Goal: Find specific page/section: Find specific page/section

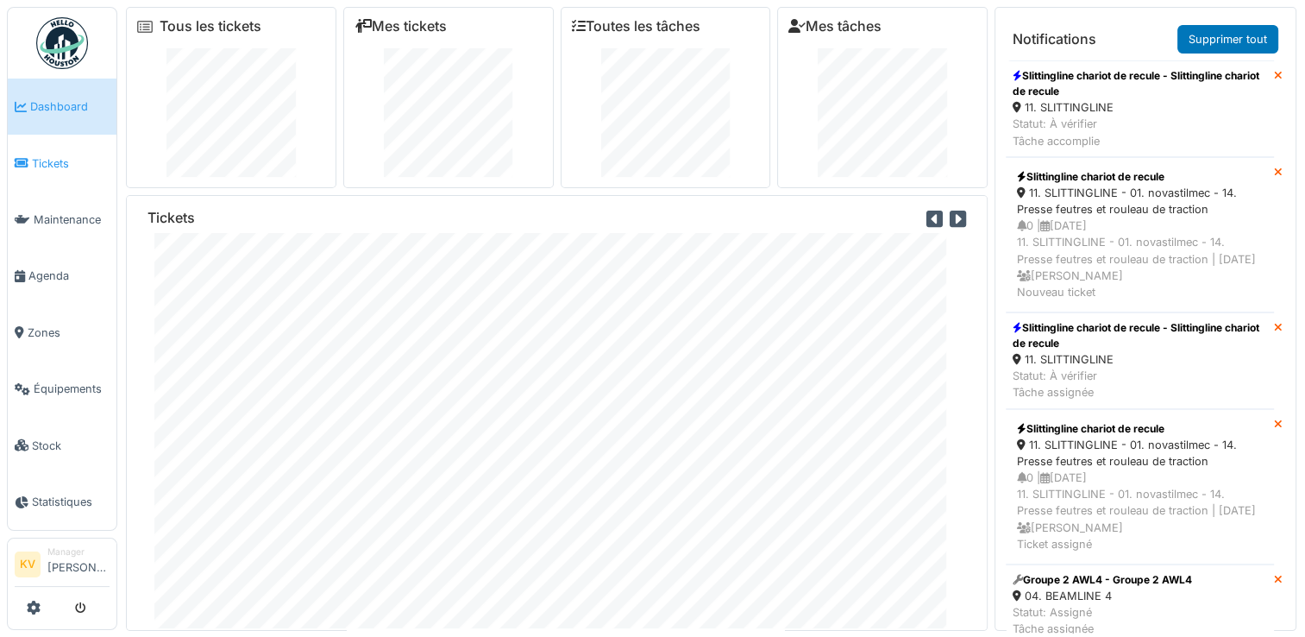
click at [52, 166] on span "Tickets" at bounding box center [71, 163] width 78 height 16
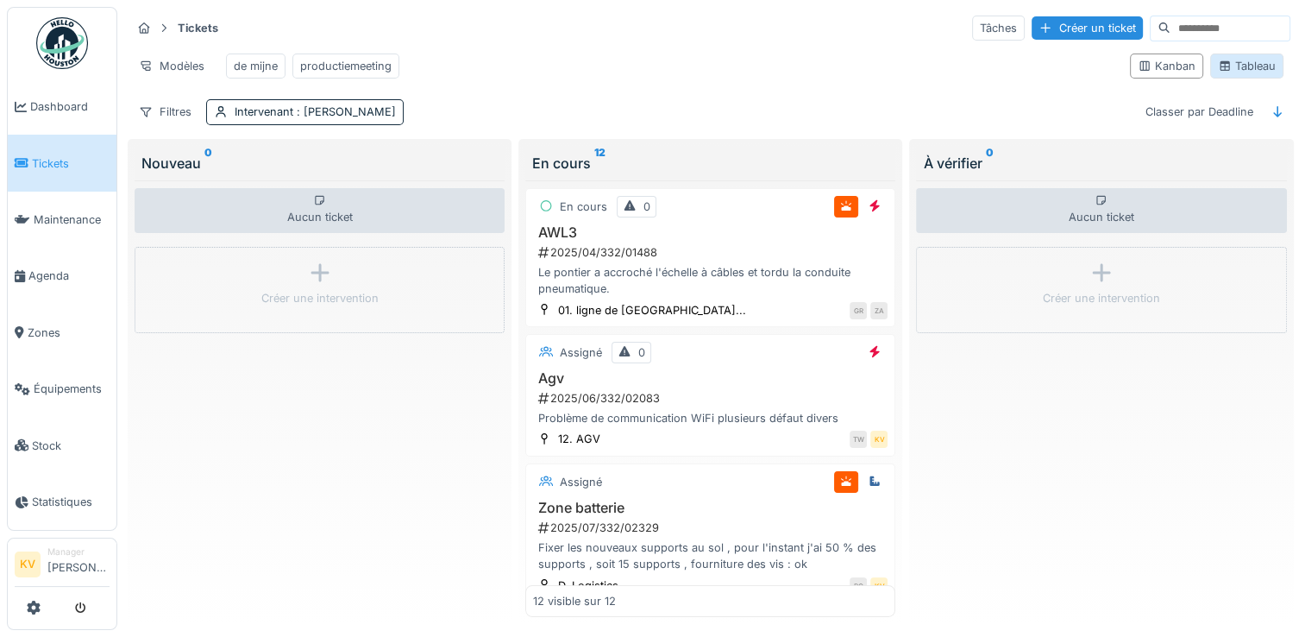
click at [1237, 73] on div "Tableau" at bounding box center [1247, 66] width 58 height 16
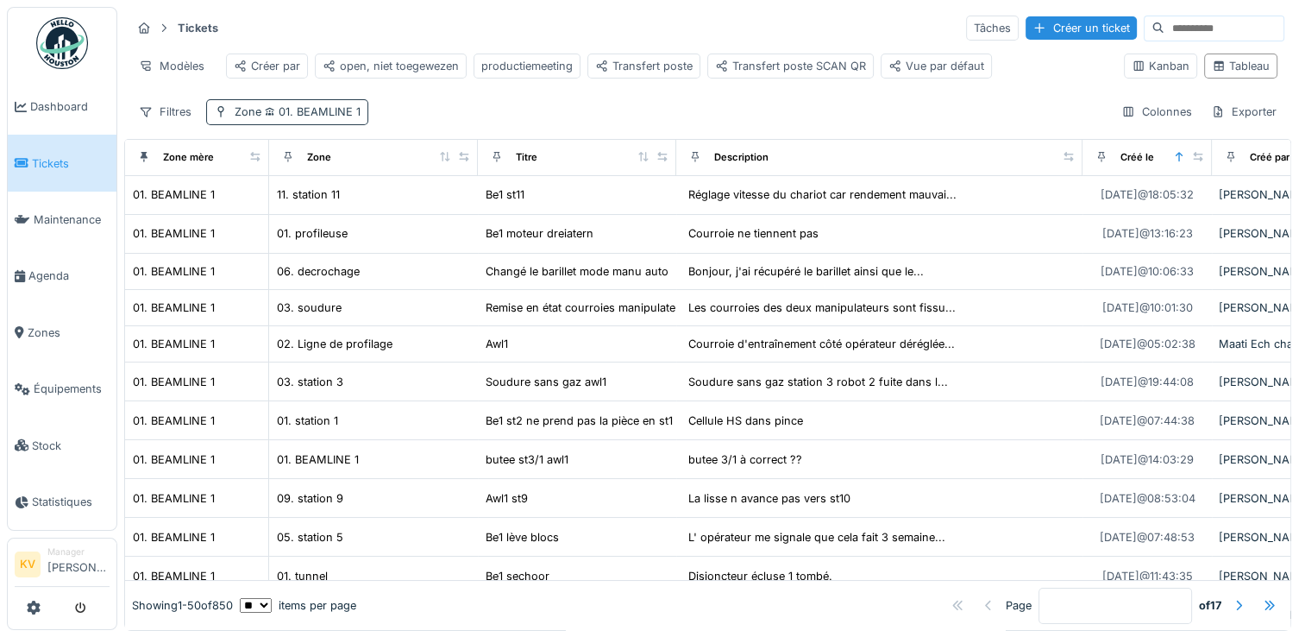
click at [348, 118] on span "01. BEAMLINE 1" at bounding box center [310, 111] width 99 height 13
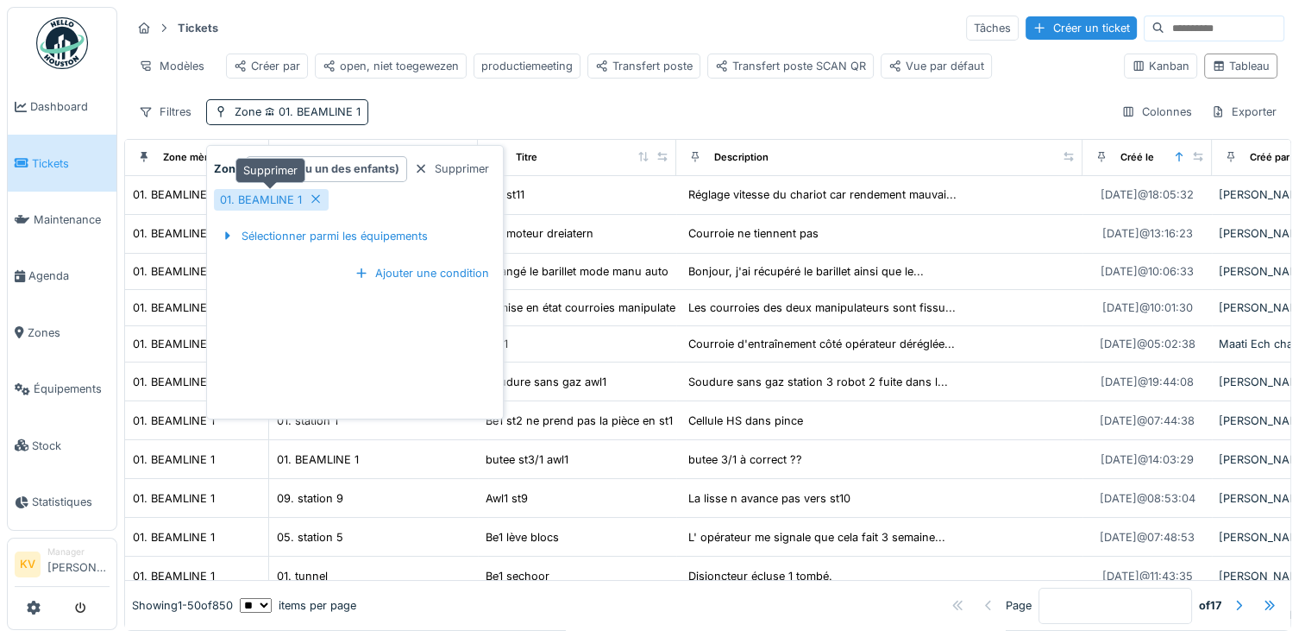
click at [314, 200] on icon at bounding box center [316, 198] width 14 height 11
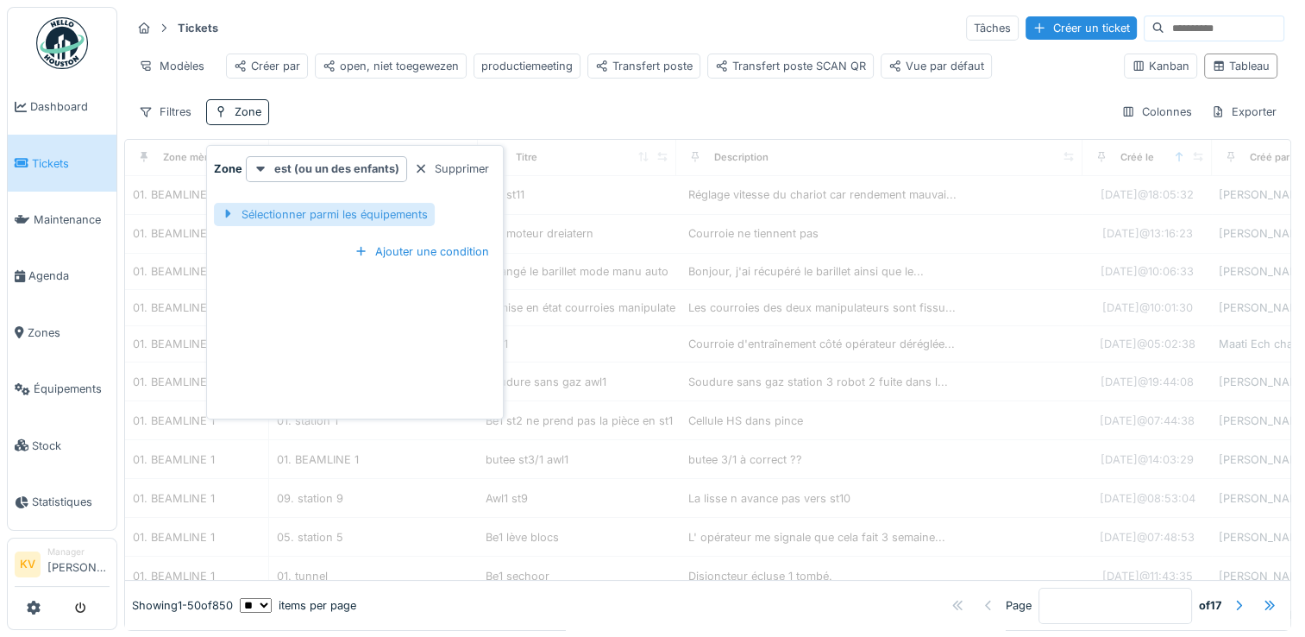
click at [310, 213] on div "Sélectionner parmi les équipements" at bounding box center [324, 214] width 221 height 23
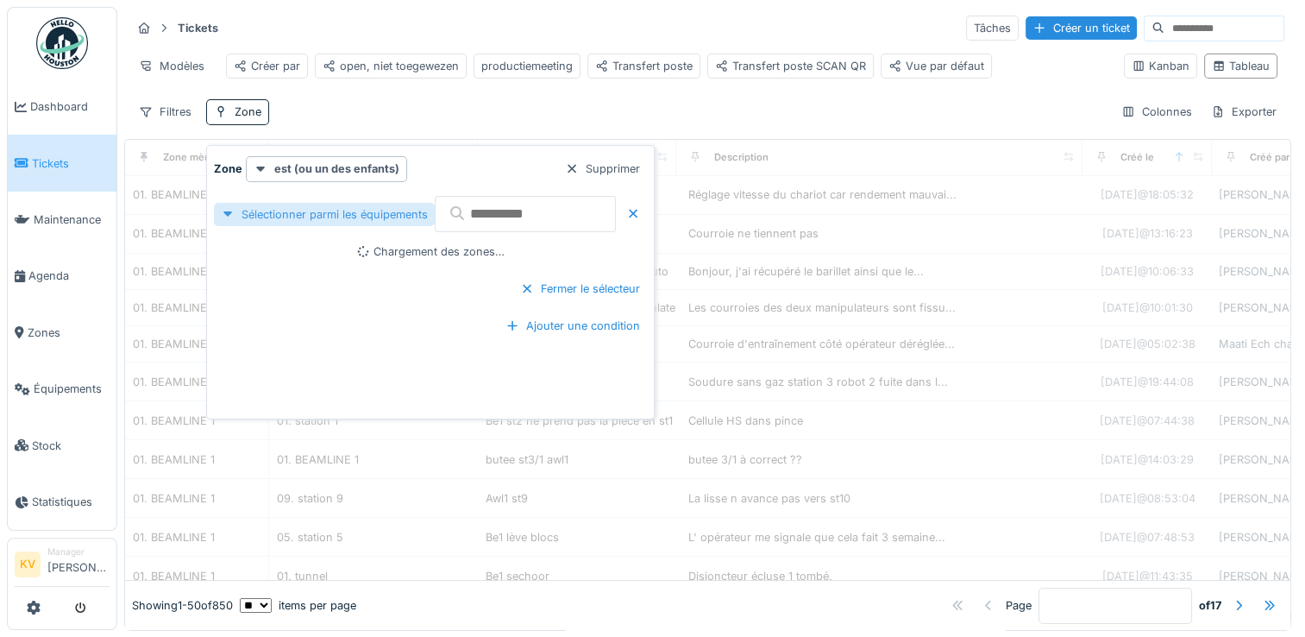
click at [307, 212] on div "Sélectionner parmi les équipements" at bounding box center [324, 214] width 221 height 23
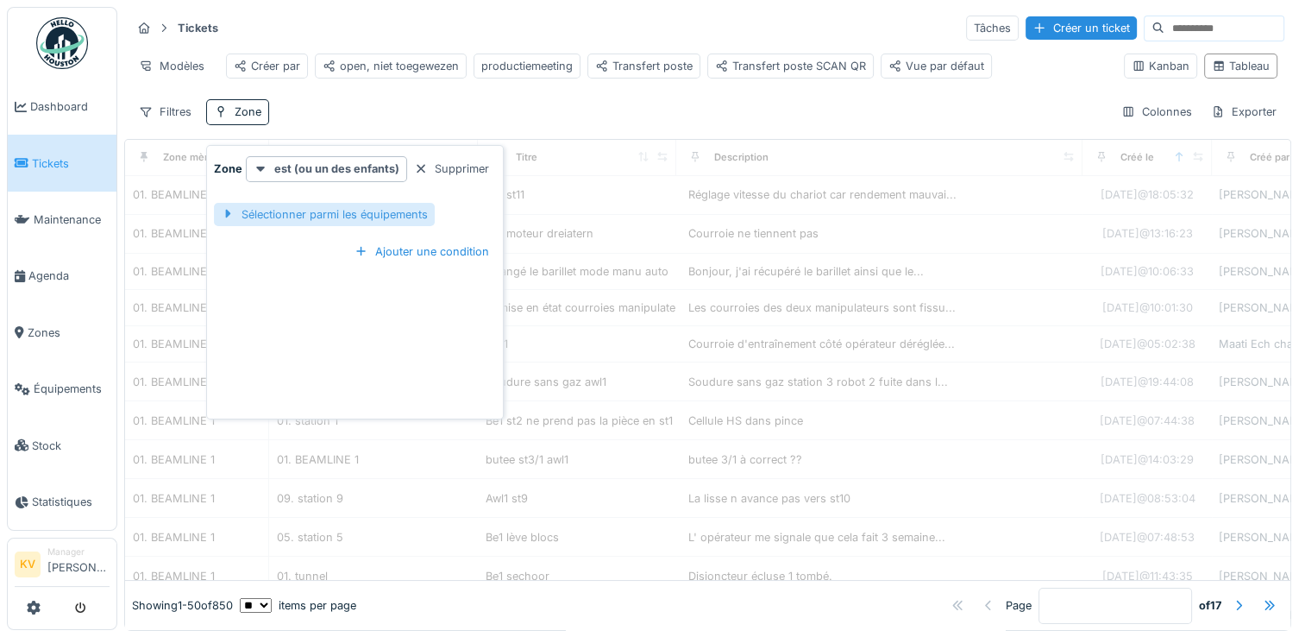
click at [307, 212] on div "Sélectionner parmi les équipements" at bounding box center [324, 214] width 221 height 23
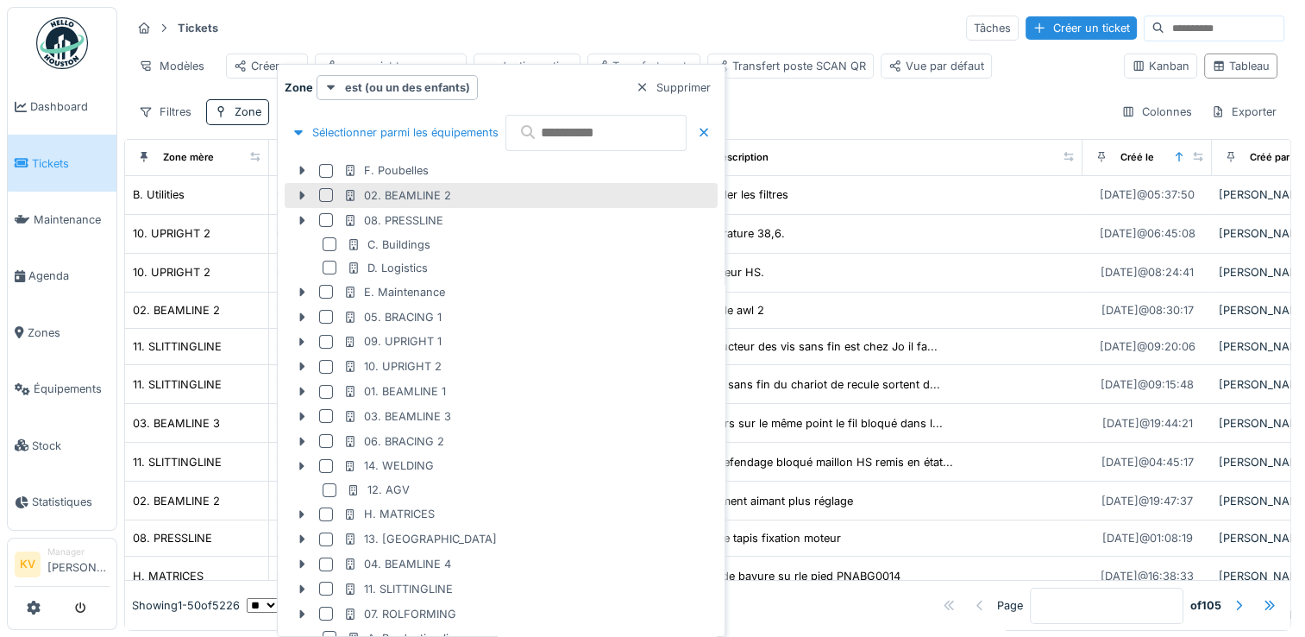
click at [325, 192] on div at bounding box center [326, 195] width 14 height 14
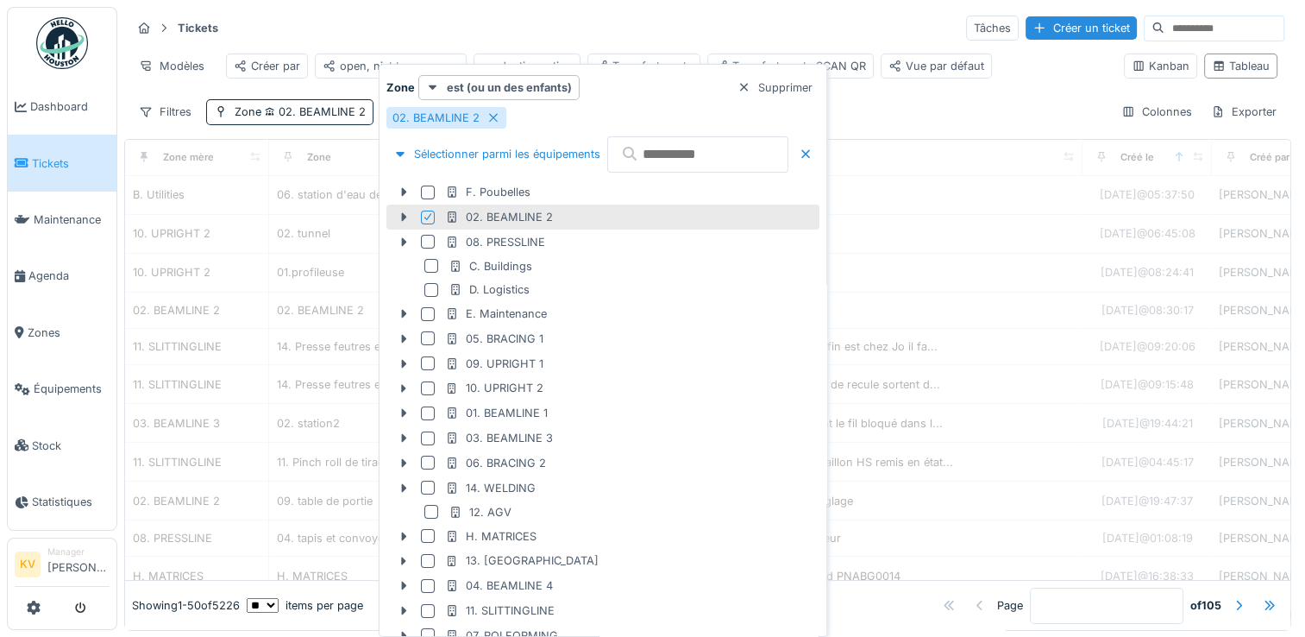
click at [752, 21] on div "Tickets Tâches Créer un ticket" at bounding box center [707, 28] width 1153 height 28
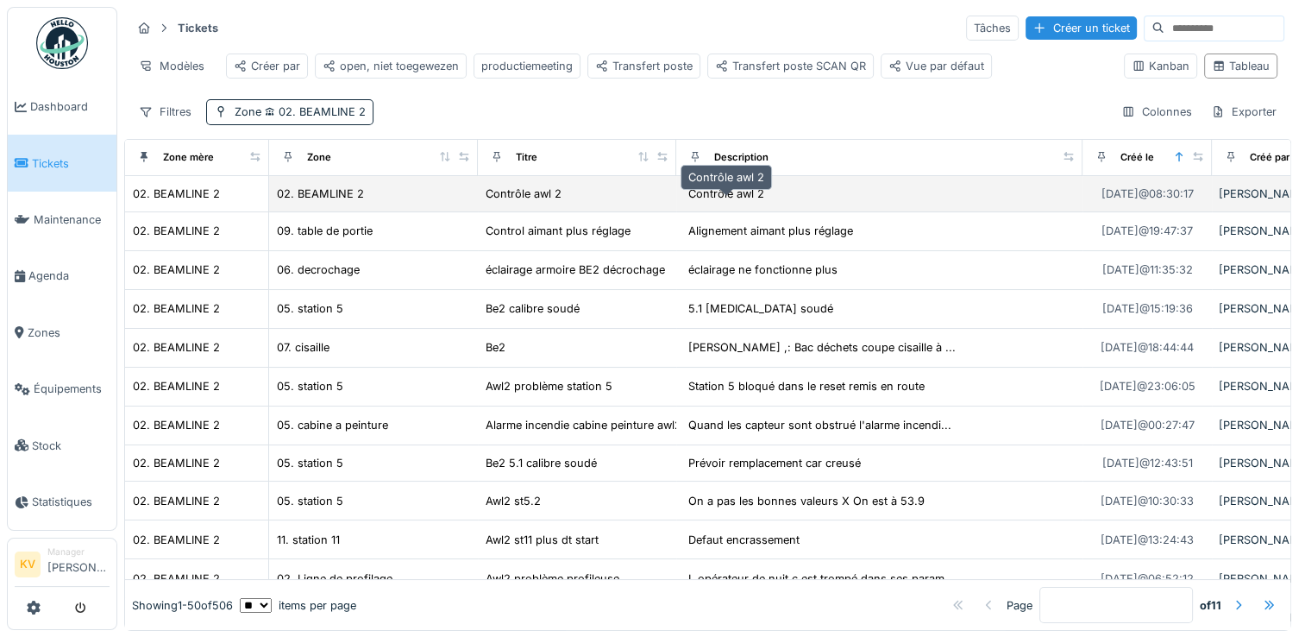
click at [749, 202] on div "Contrôle awl 2" at bounding box center [726, 193] width 76 height 16
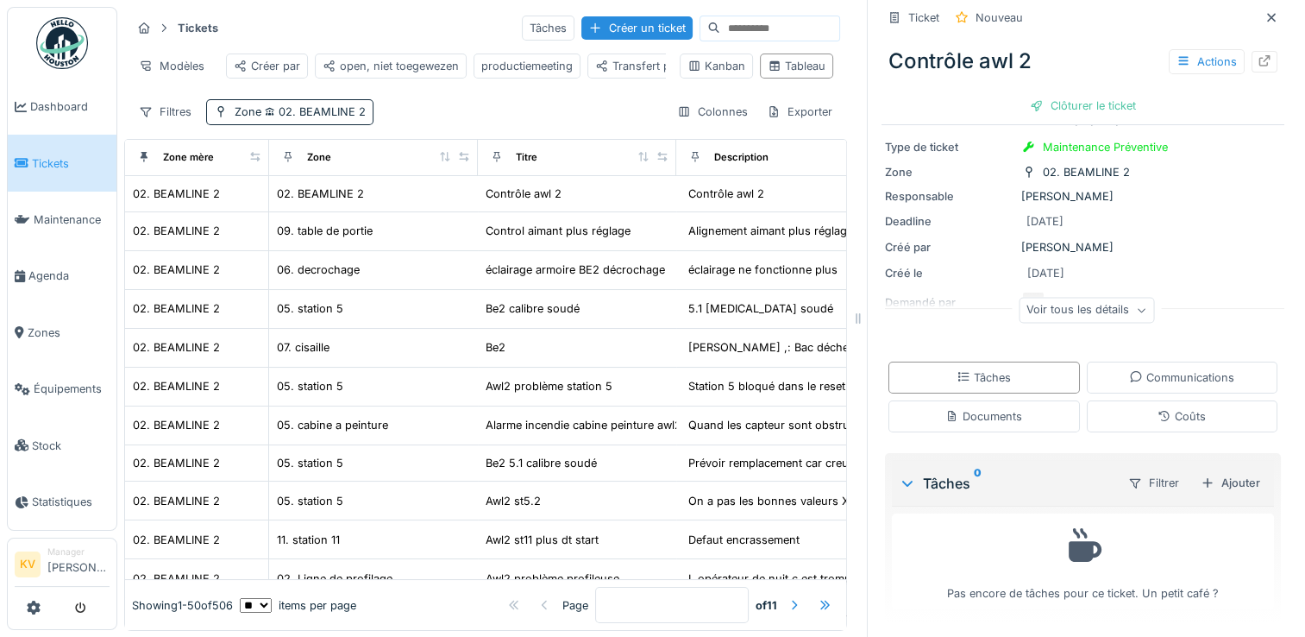
scroll to position [14, 0]
click at [1022, 368] on div "Tâches" at bounding box center [983, 377] width 191 height 32
click at [1000, 407] on div "Documents" at bounding box center [983, 415] width 77 height 16
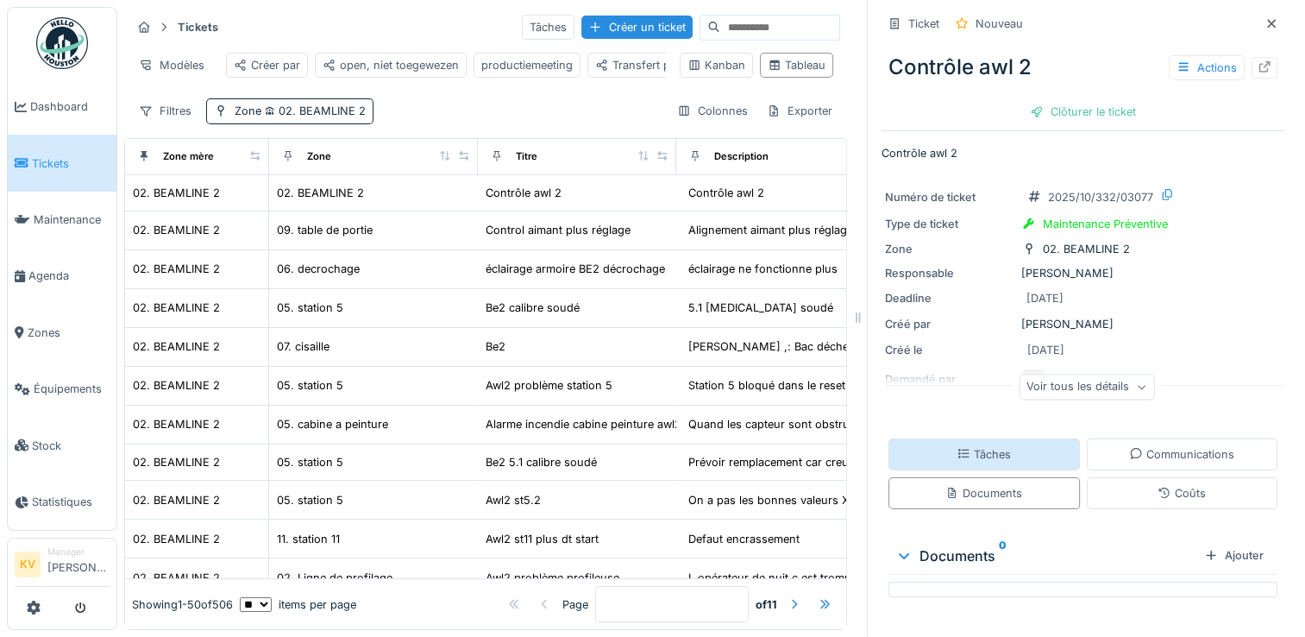
click at [997, 438] on div "Tâches" at bounding box center [983, 454] width 191 height 32
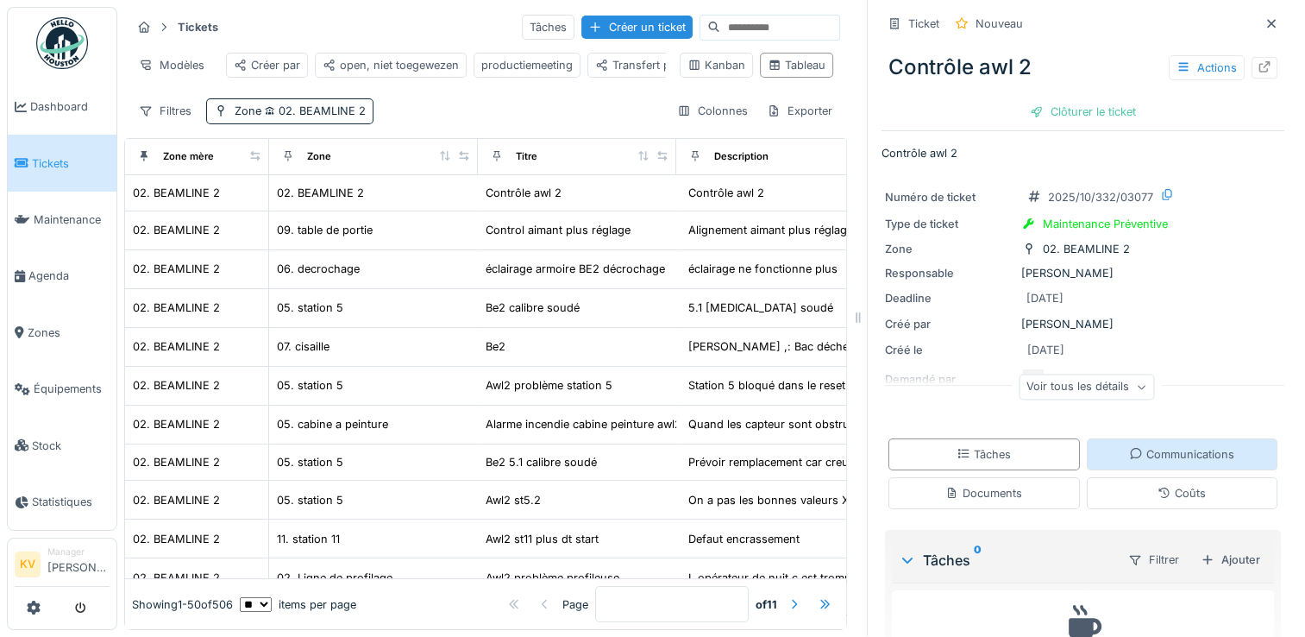
scroll to position [78, 0]
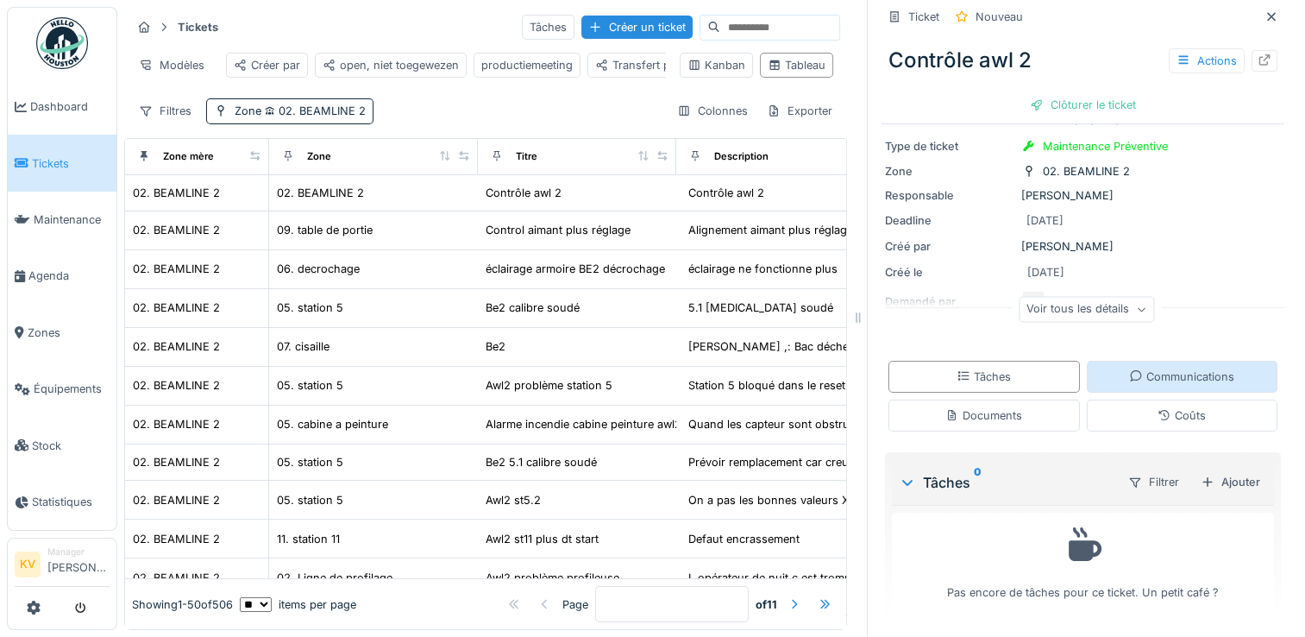
click at [1199, 368] on div "Communications" at bounding box center [1181, 376] width 105 height 16
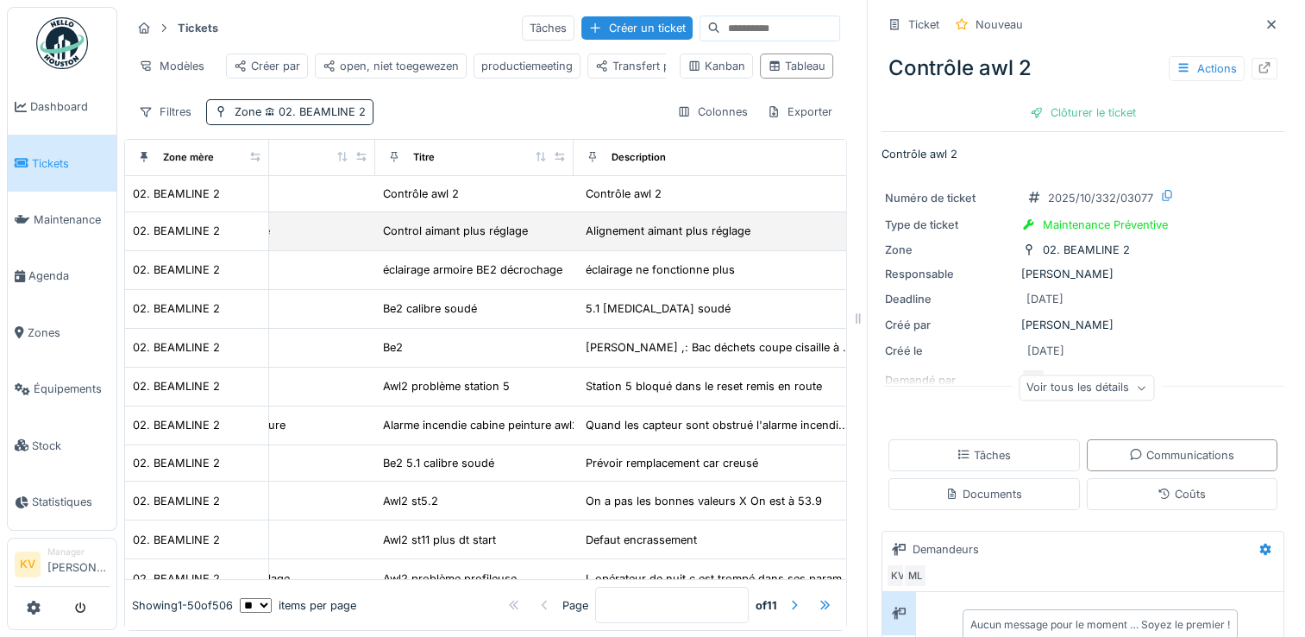
scroll to position [0, 145]
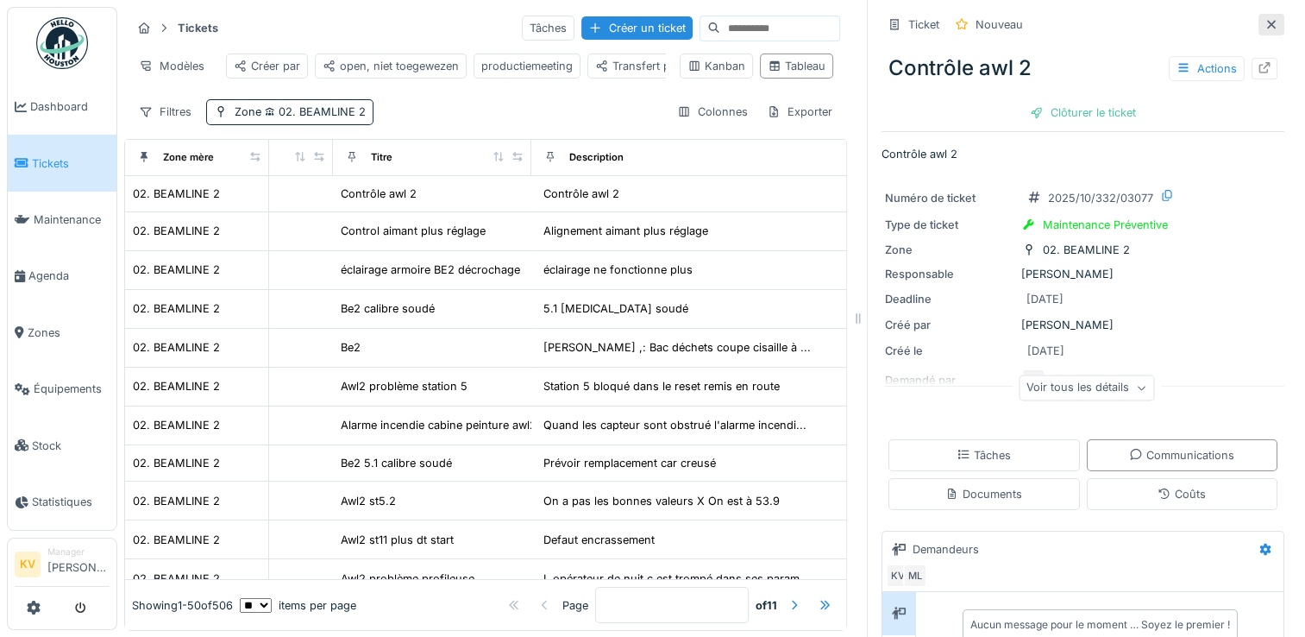
click at [1264, 22] on icon at bounding box center [1271, 24] width 14 height 11
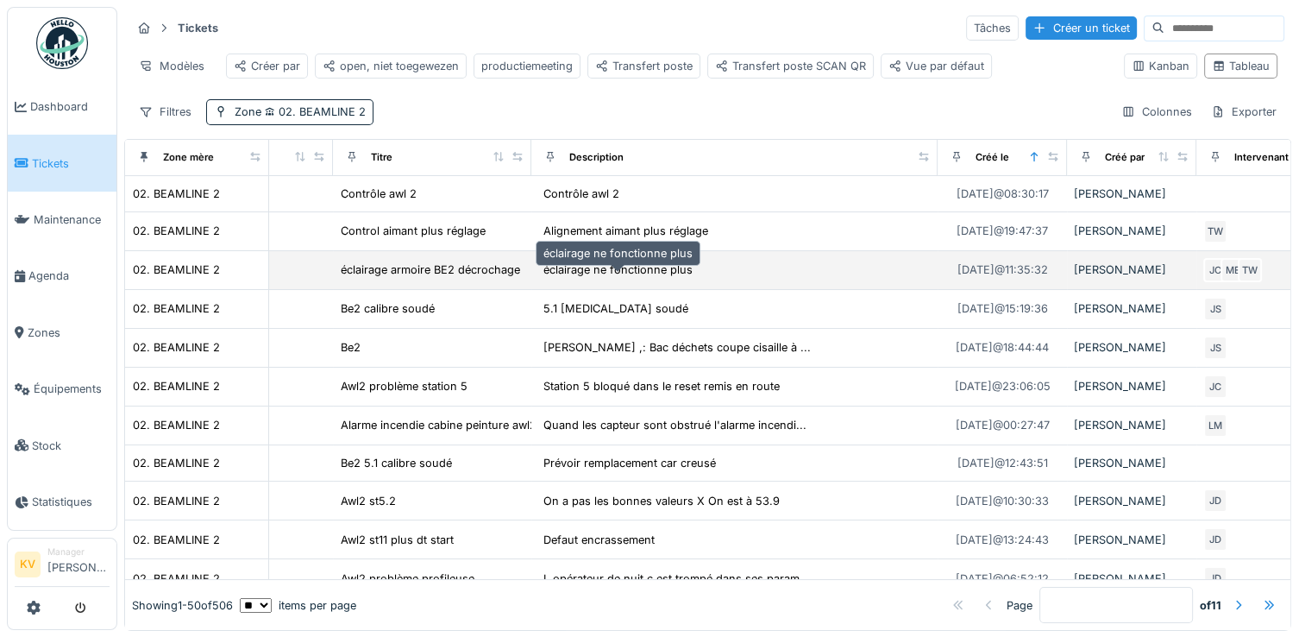
click at [622, 274] on div "éclairage ne fonctionne plus" at bounding box center [617, 269] width 149 height 16
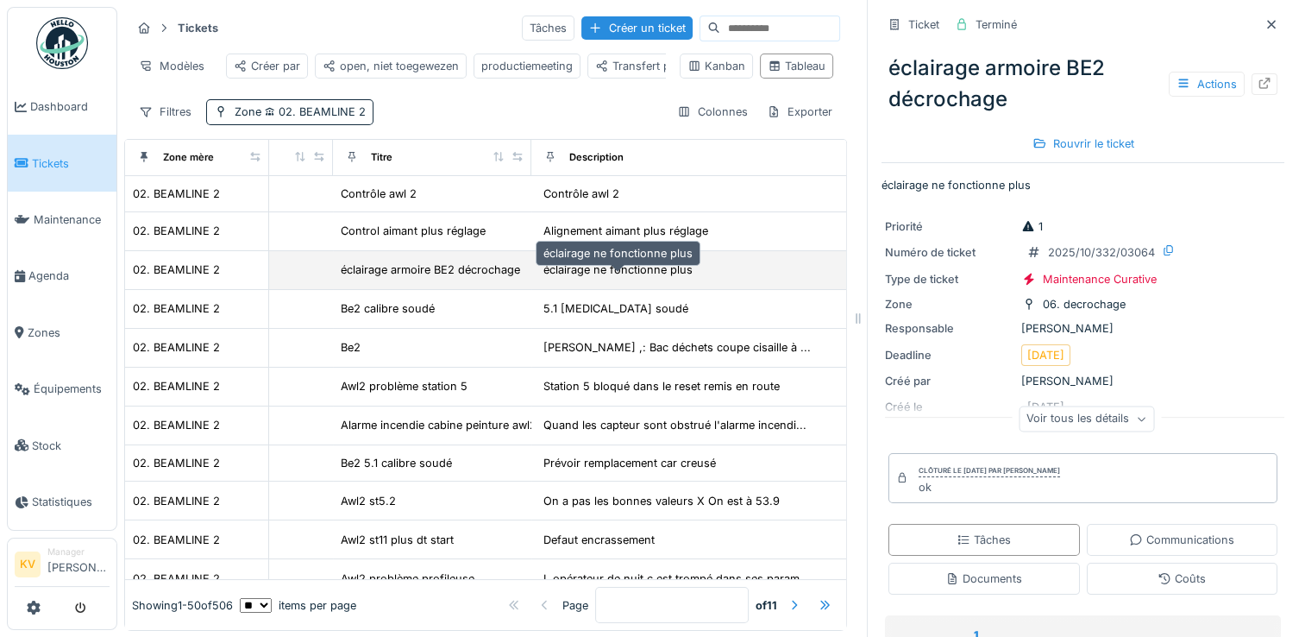
drag, startPoint x: 622, startPoint y: 274, endPoint x: 729, endPoint y: 269, distance: 107.1
click at [729, 269] on td "éclairage ne fonctionne plus" at bounding box center [734, 270] width 406 height 39
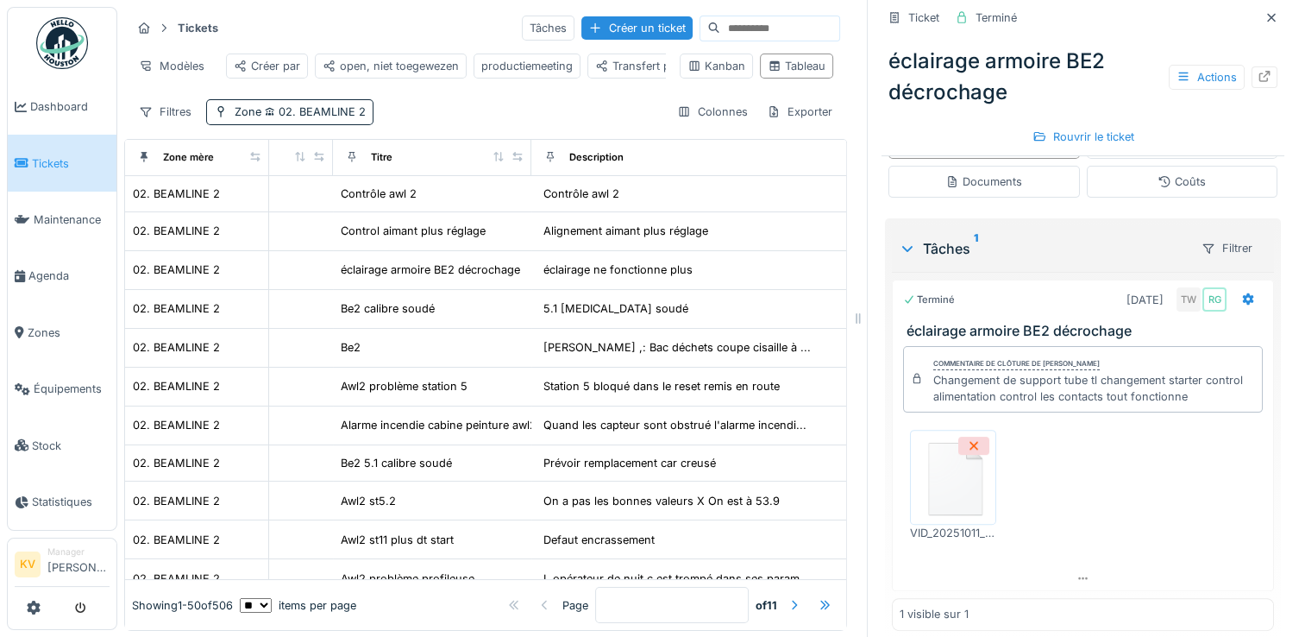
scroll to position [405, 0]
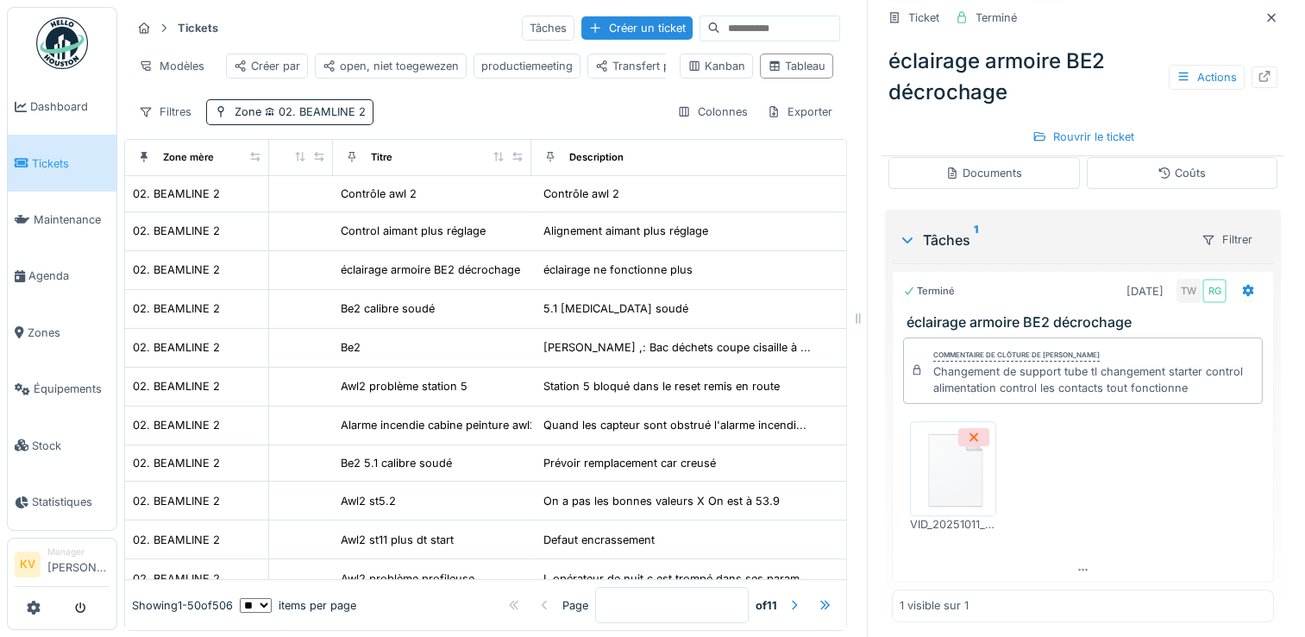
click at [949, 478] on img at bounding box center [953, 468] width 78 height 86
click at [1114, 488] on div "VID_20251011_203736.mp4" at bounding box center [1083, 476] width 360 height 139
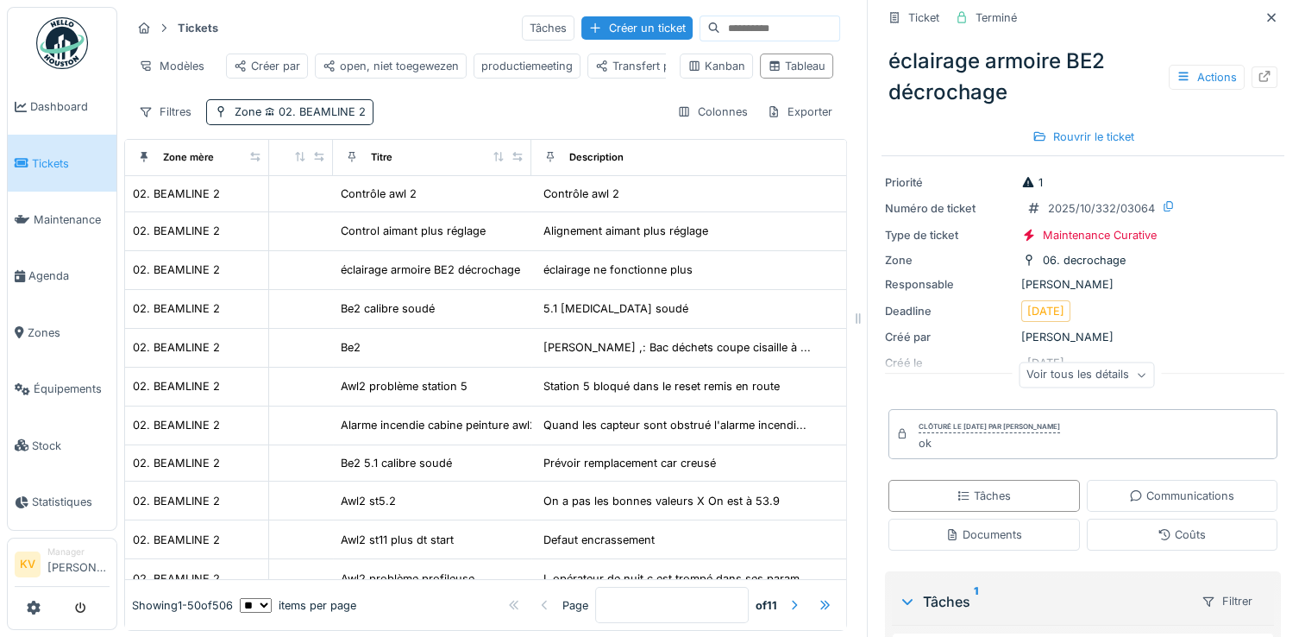
scroll to position [0, 0]
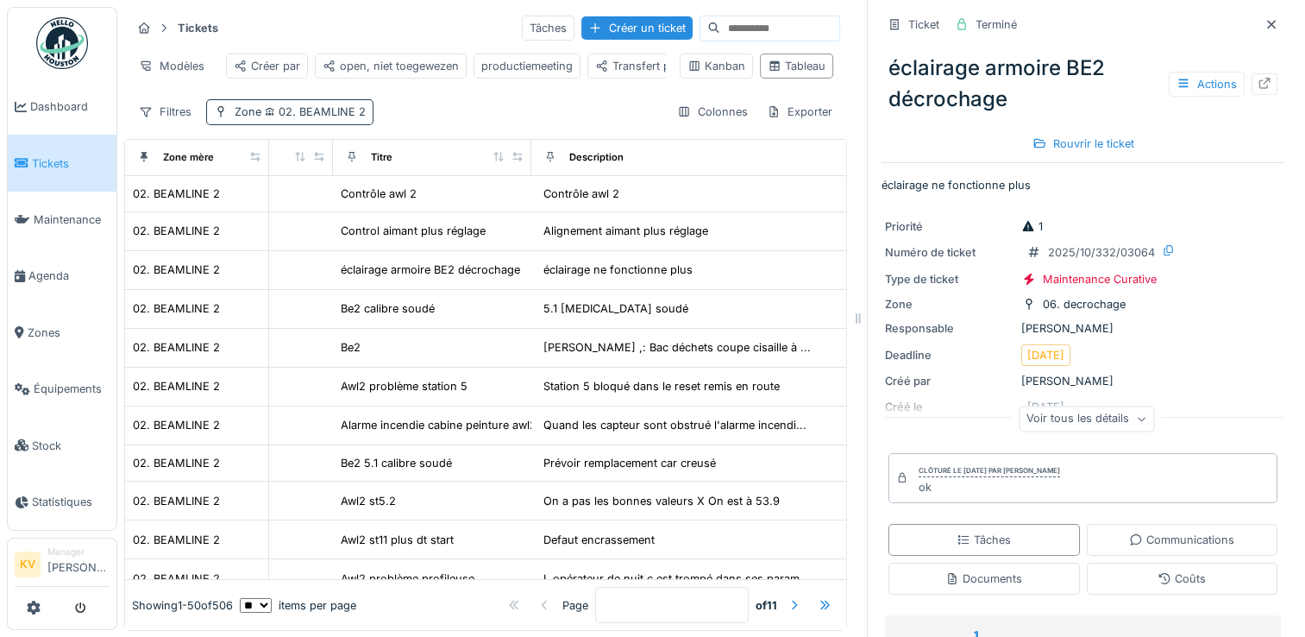
click at [321, 118] on span "02. BEAMLINE 2" at bounding box center [313, 111] width 104 height 13
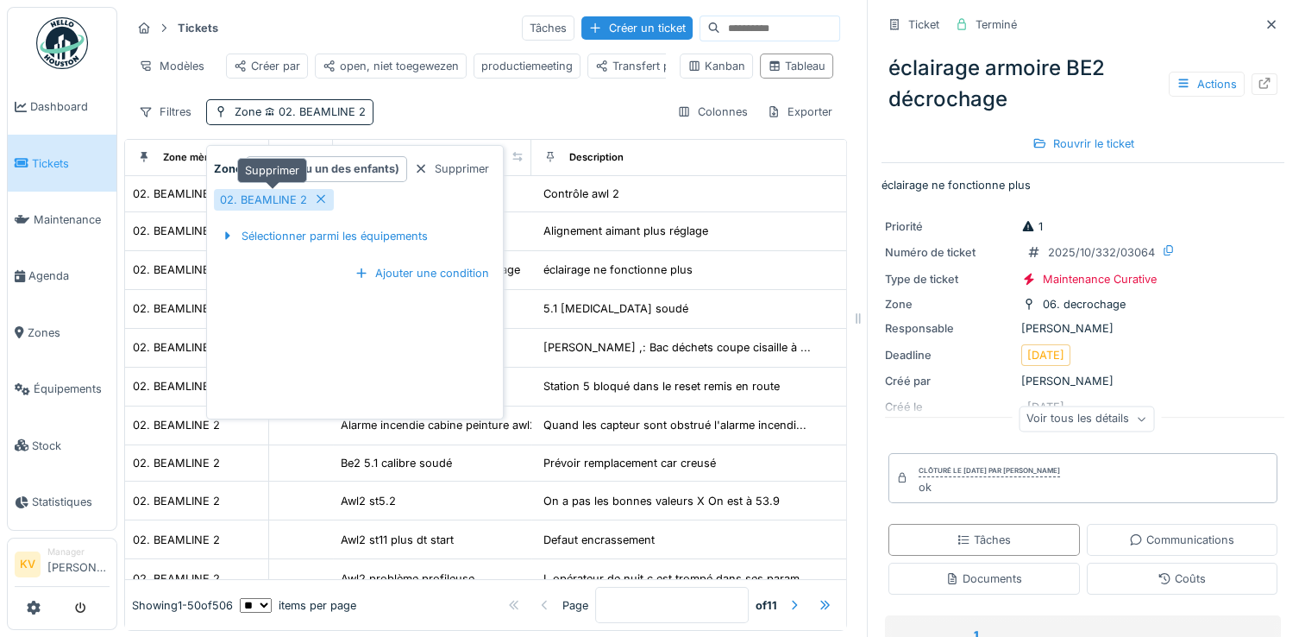
click at [323, 200] on icon at bounding box center [321, 198] width 14 height 11
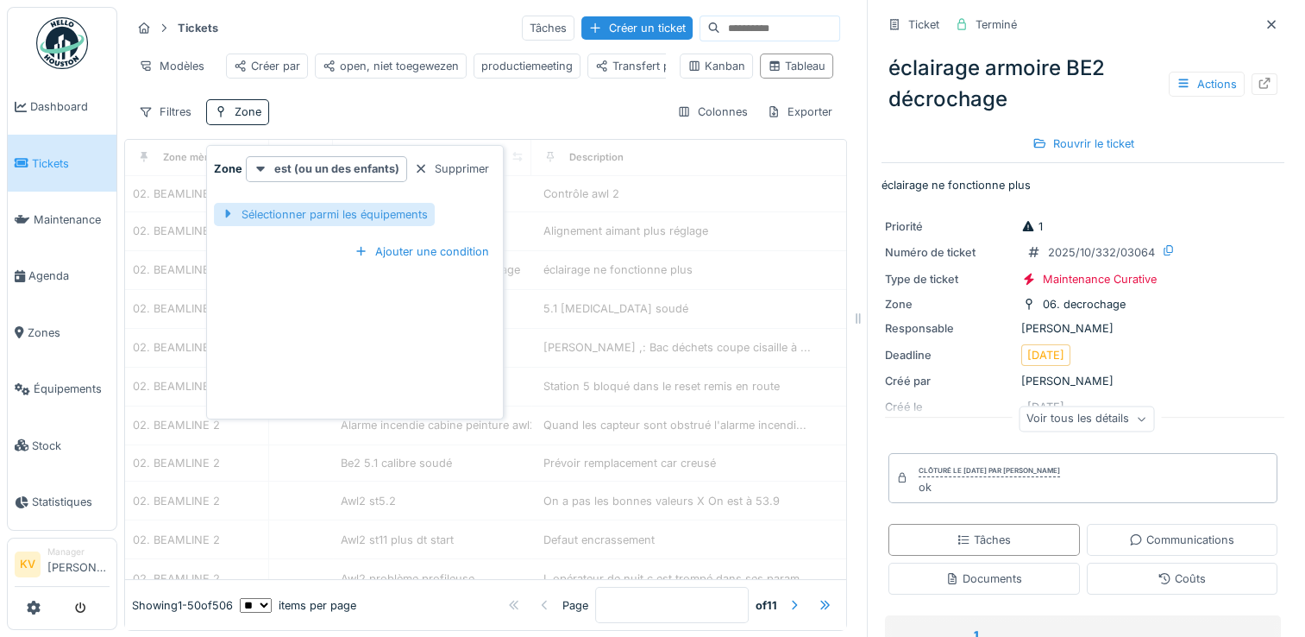
click at [323, 219] on div "Sélectionner parmi les équipements" at bounding box center [324, 214] width 221 height 23
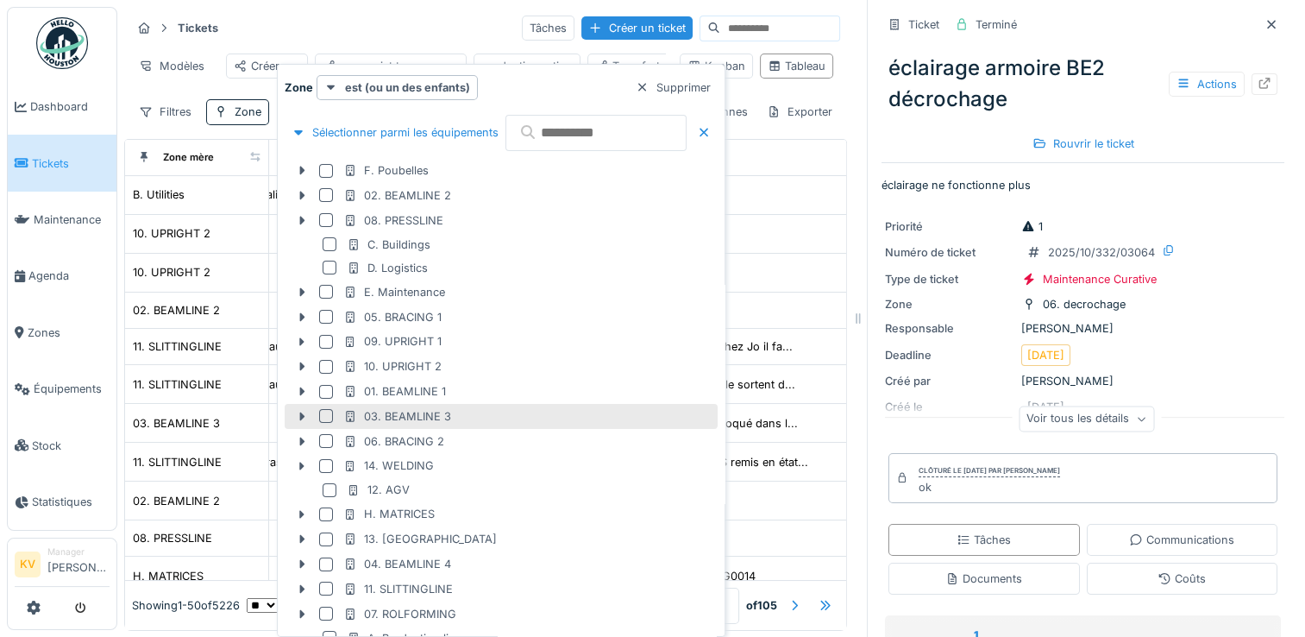
click at [324, 413] on div at bounding box center [326, 416] width 14 height 14
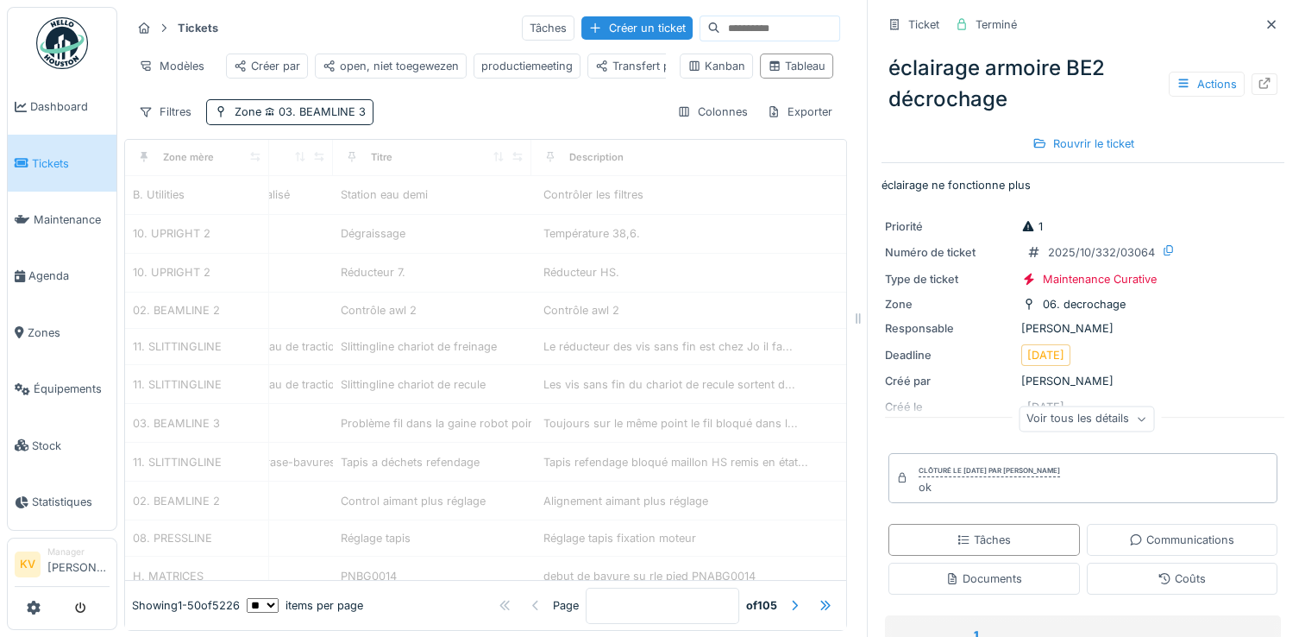
click at [390, 29] on div "Tickets Tâches Créer un ticket" at bounding box center [485, 28] width 709 height 28
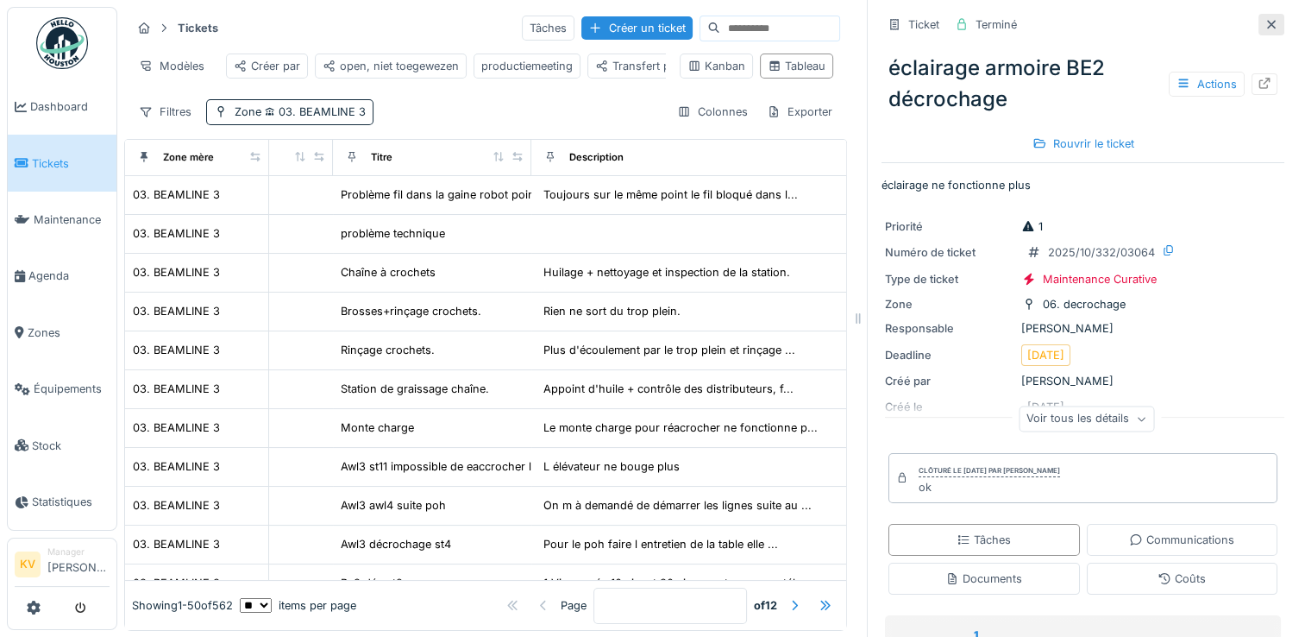
click at [1267, 26] on icon at bounding box center [1271, 24] width 9 height 9
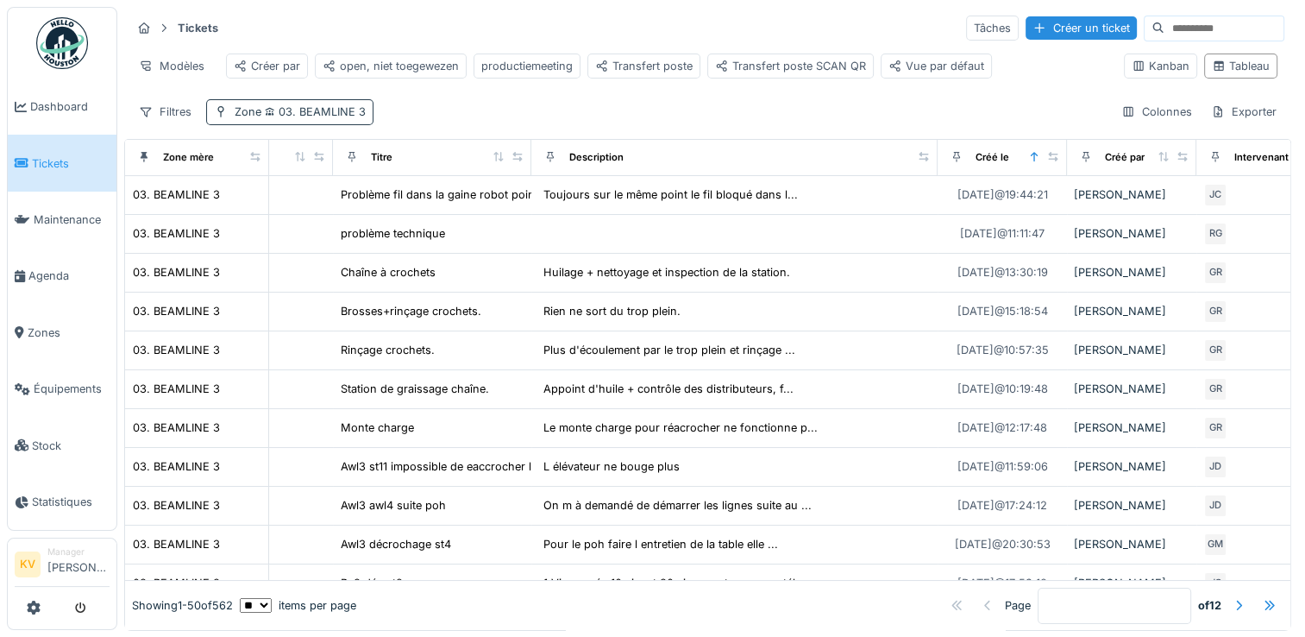
click at [331, 118] on span "03. BEAMLINE 3" at bounding box center [313, 111] width 104 height 13
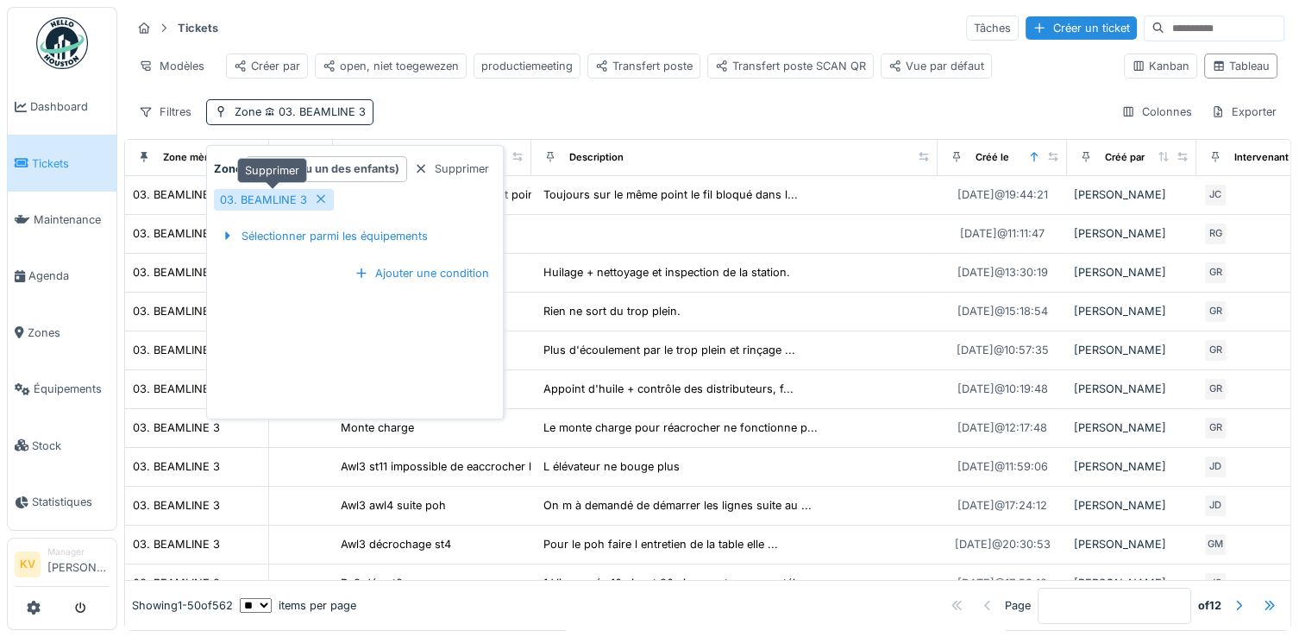
click at [319, 199] on icon at bounding box center [321, 199] width 9 height 9
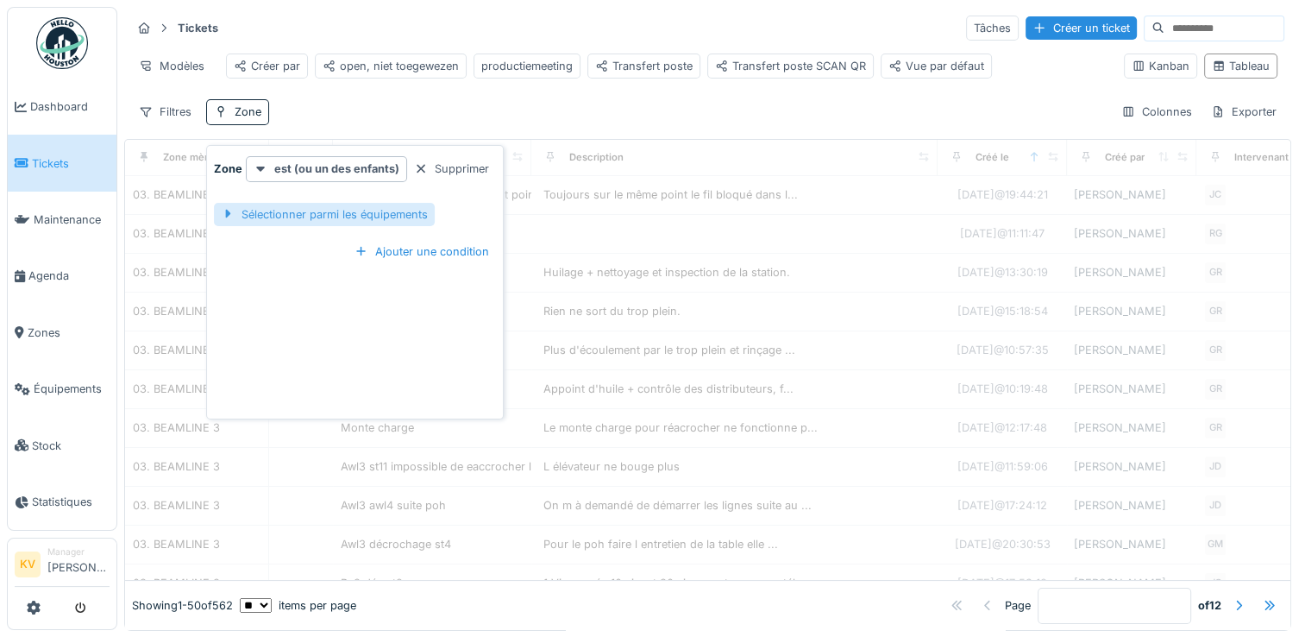
click at [310, 217] on div "Sélectionner parmi les équipements" at bounding box center [324, 214] width 221 height 23
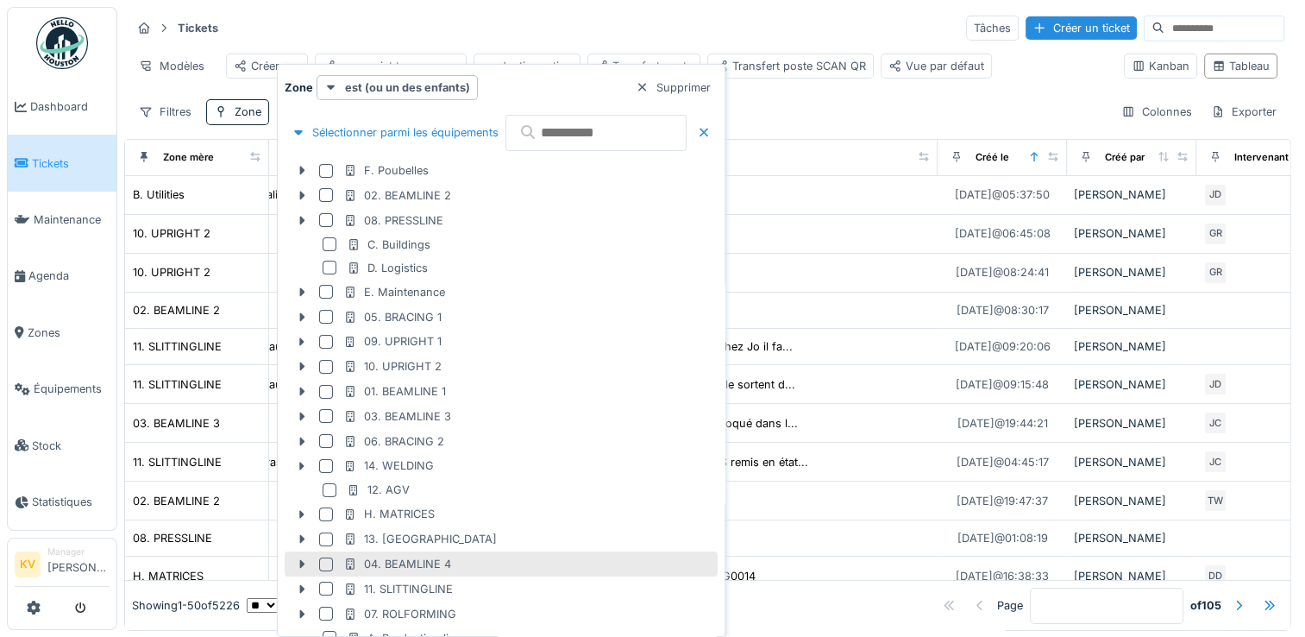
click at [329, 566] on div at bounding box center [326, 564] width 14 height 14
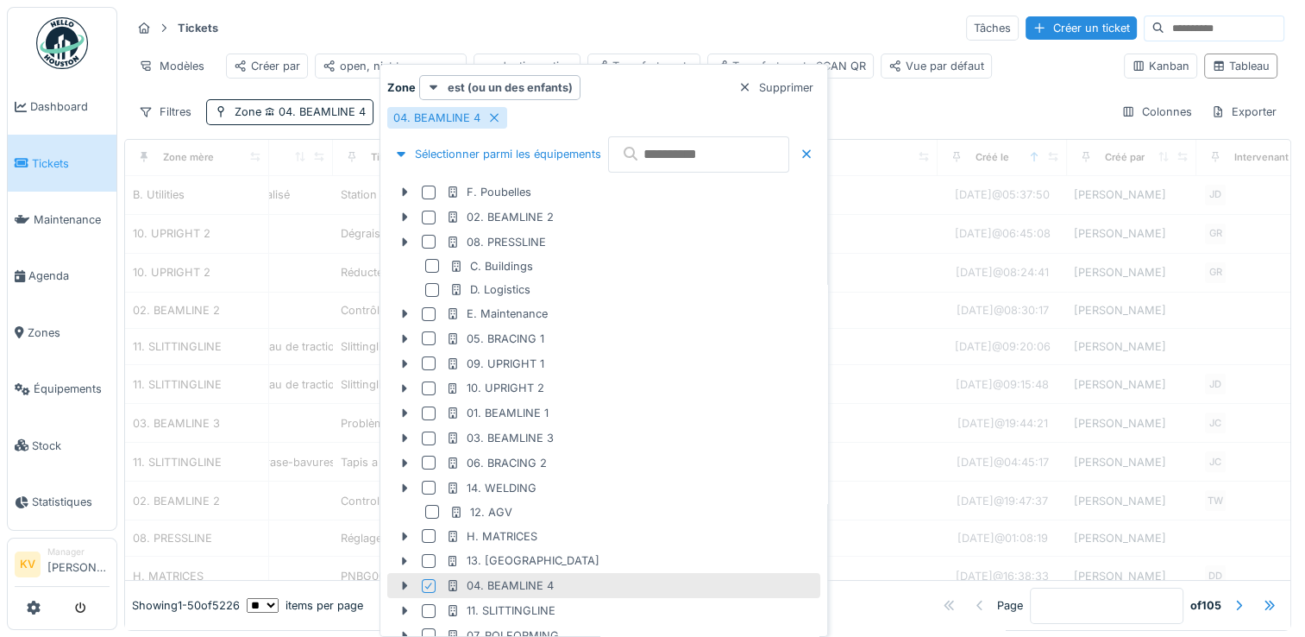
click at [642, 19] on div "Tickets Tâches Créer un ticket" at bounding box center [707, 28] width 1153 height 28
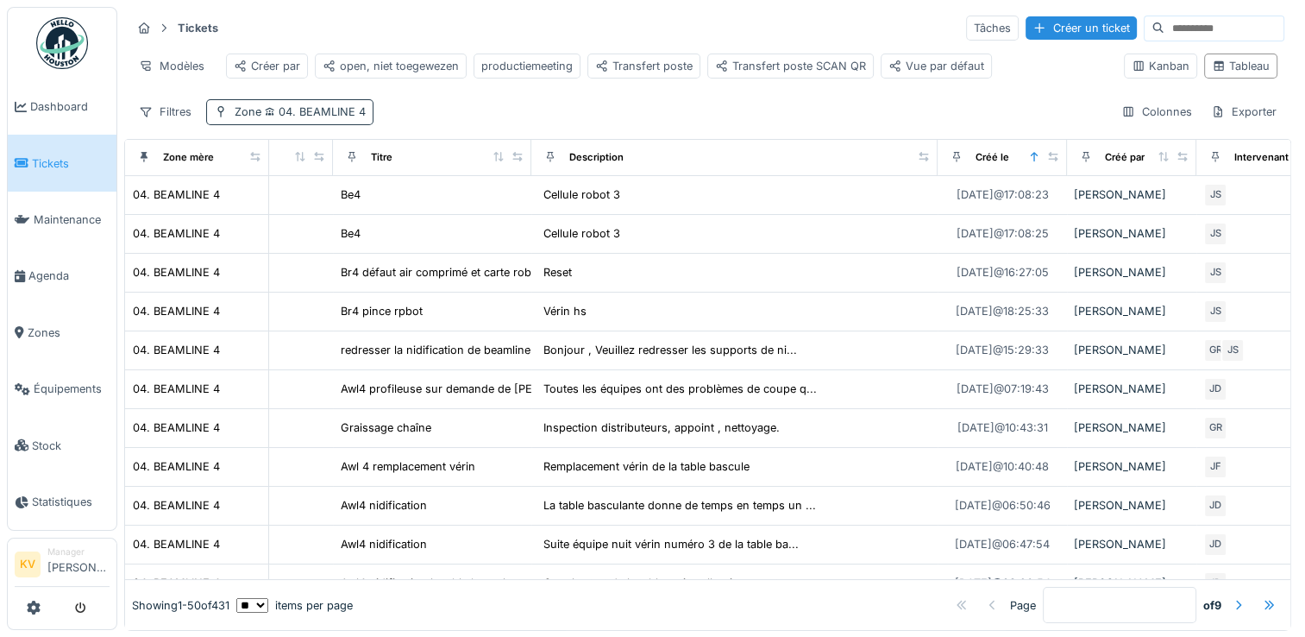
click at [339, 118] on span "04. BEAMLINE 4" at bounding box center [313, 111] width 104 height 13
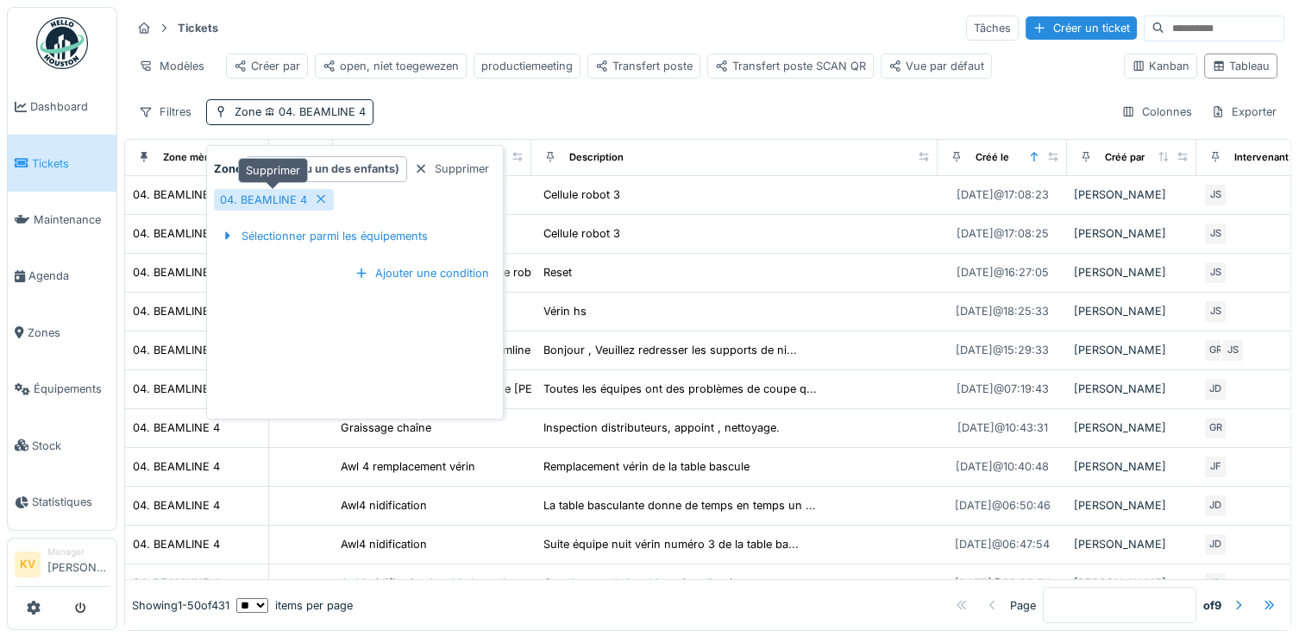
click at [317, 198] on icon at bounding box center [321, 199] width 9 height 9
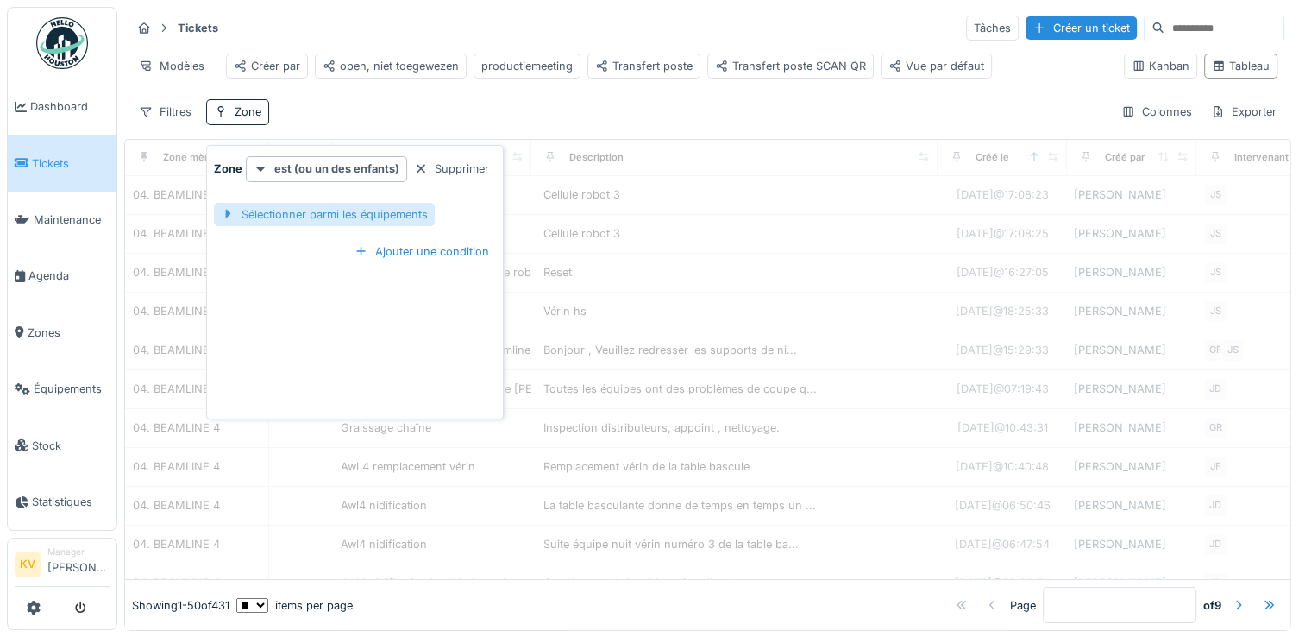
click at [317, 212] on div "Sélectionner parmi les équipements" at bounding box center [324, 214] width 221 height 23
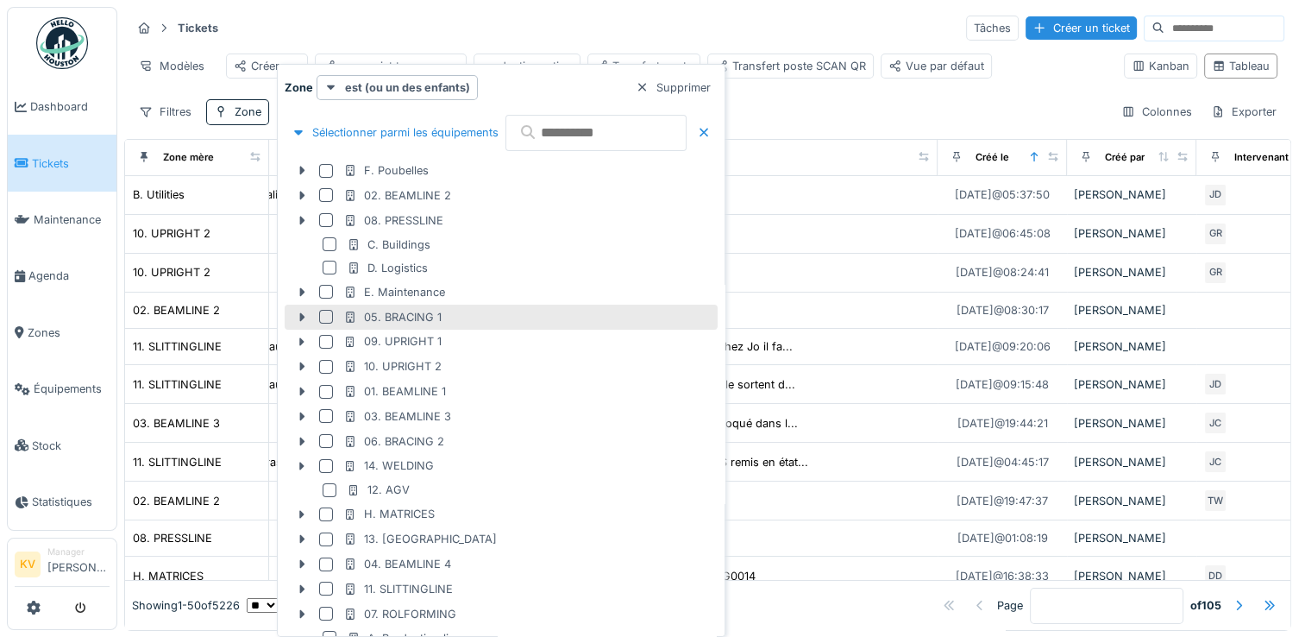
click at [327, 316] on div at bounding box center [326, 317] width 14 height 14
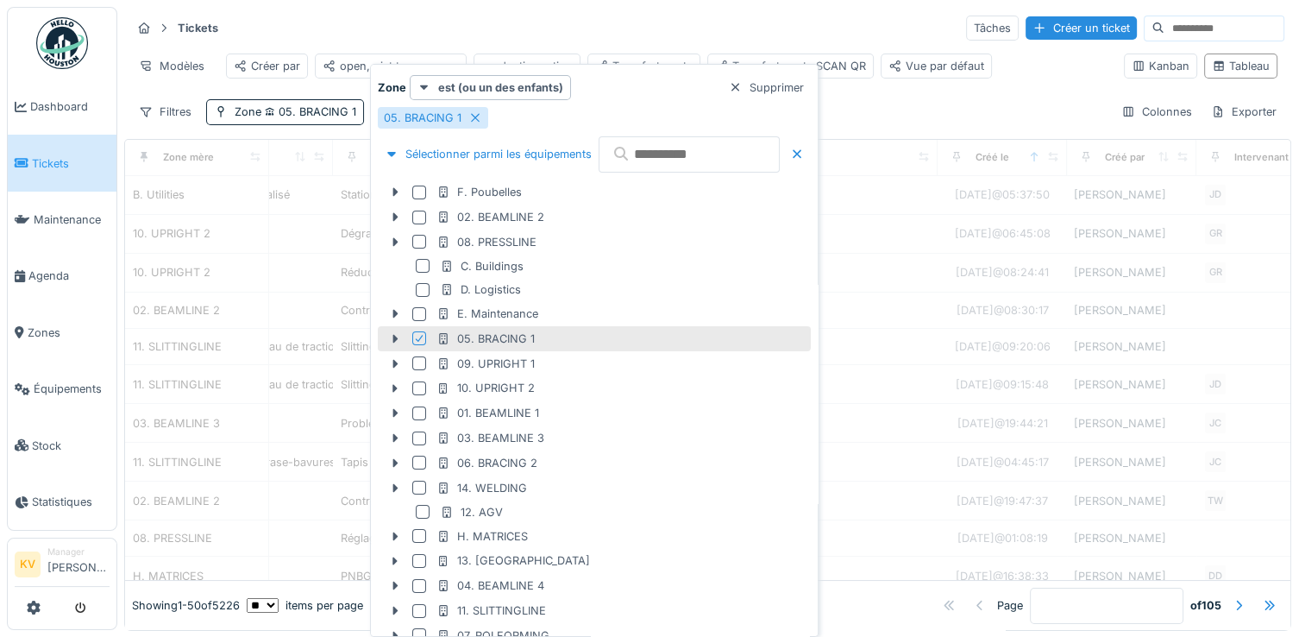
click at [614, 29] on div "Tickets Tâches Créer un ticket" at bounding box center [707, 28] width 1153 height 28
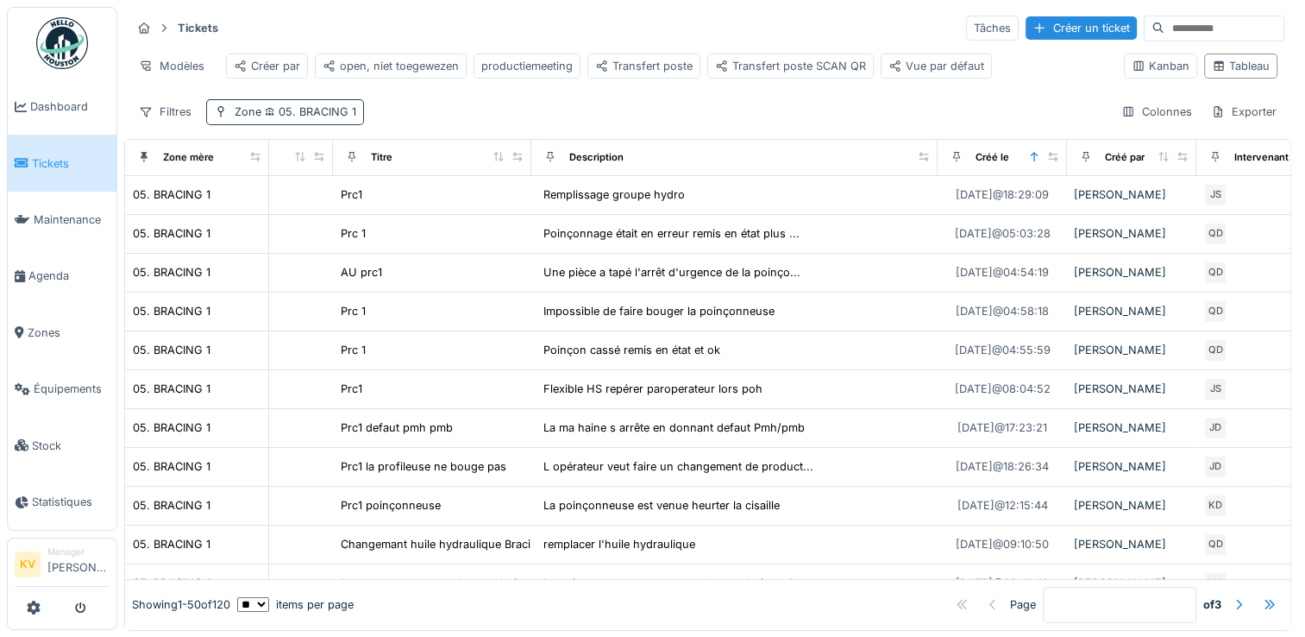
click at [331, 118] on span "05. BRACING 1" at bounding box center [308, 111] width 95 height 13
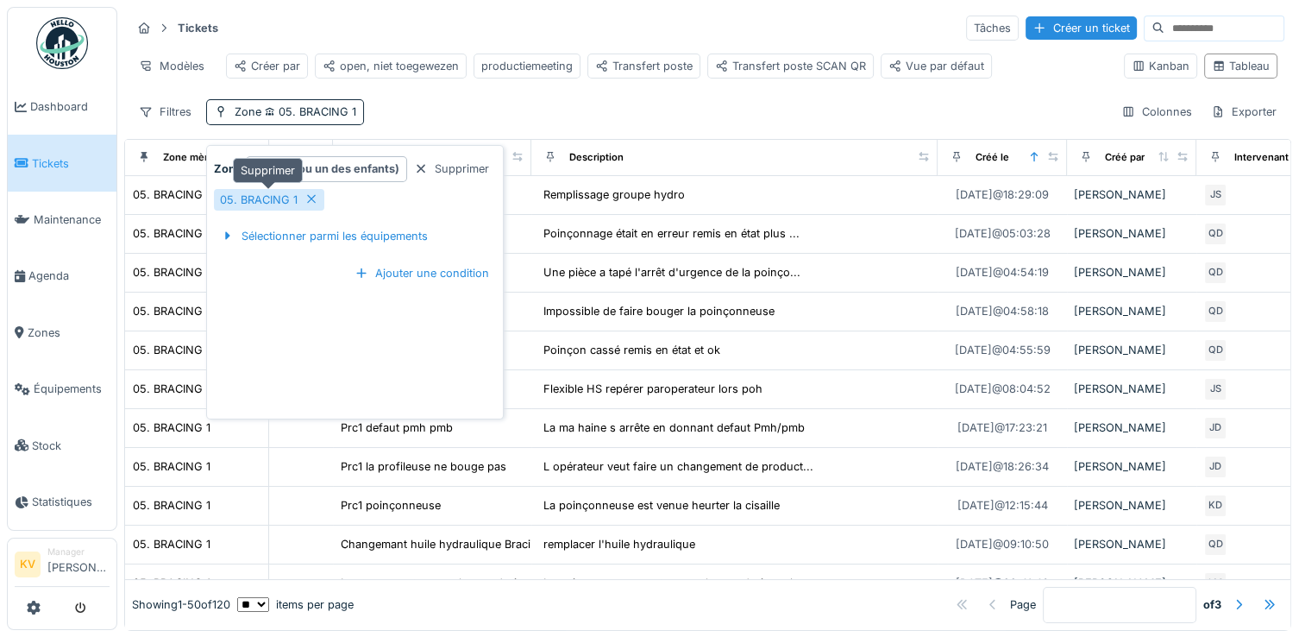
click at [307, 199] on icon at bounding box center [311, 199] width 9 height 9
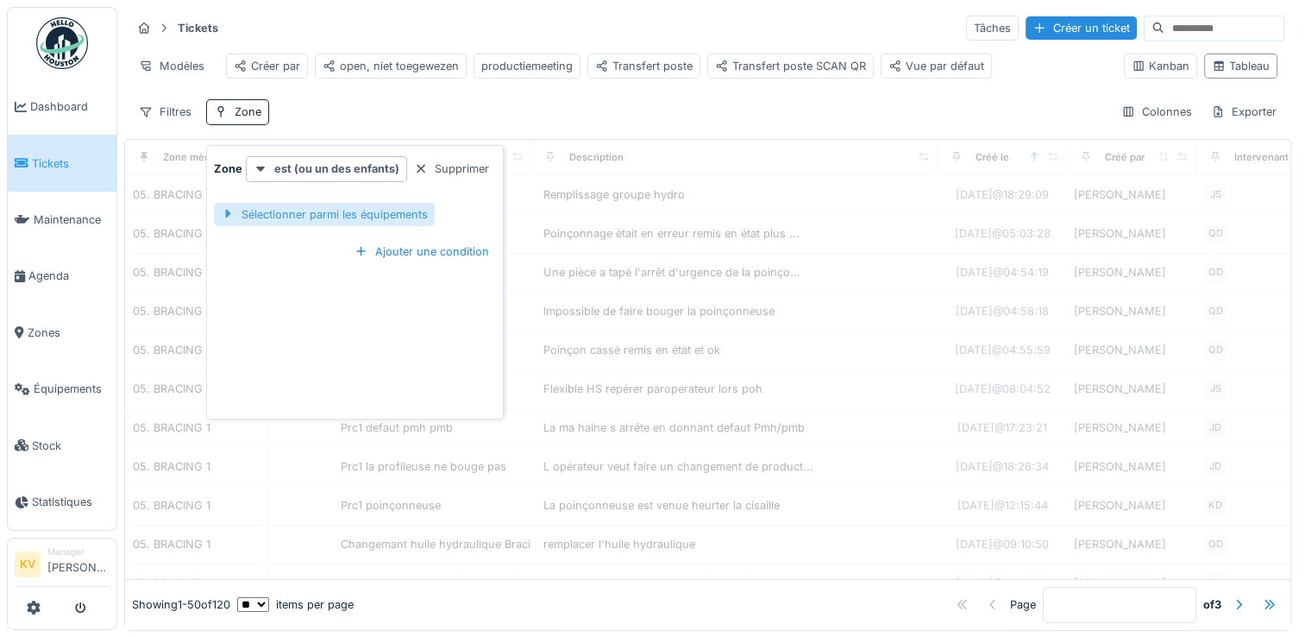
click at [307, 216] on div "Sélectionner parmi les équipements" at bounding box center [324, 214] width 221 height 23
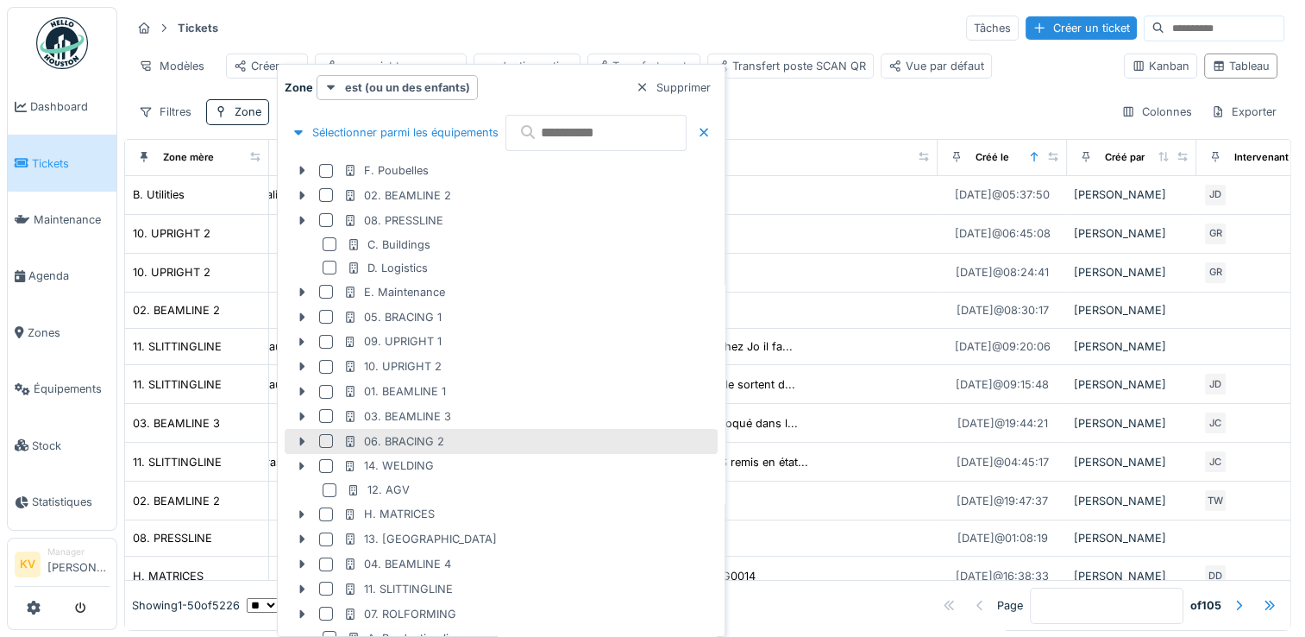
click at [324, 442] on div at bounding box center [326, 441] width 14 height 14
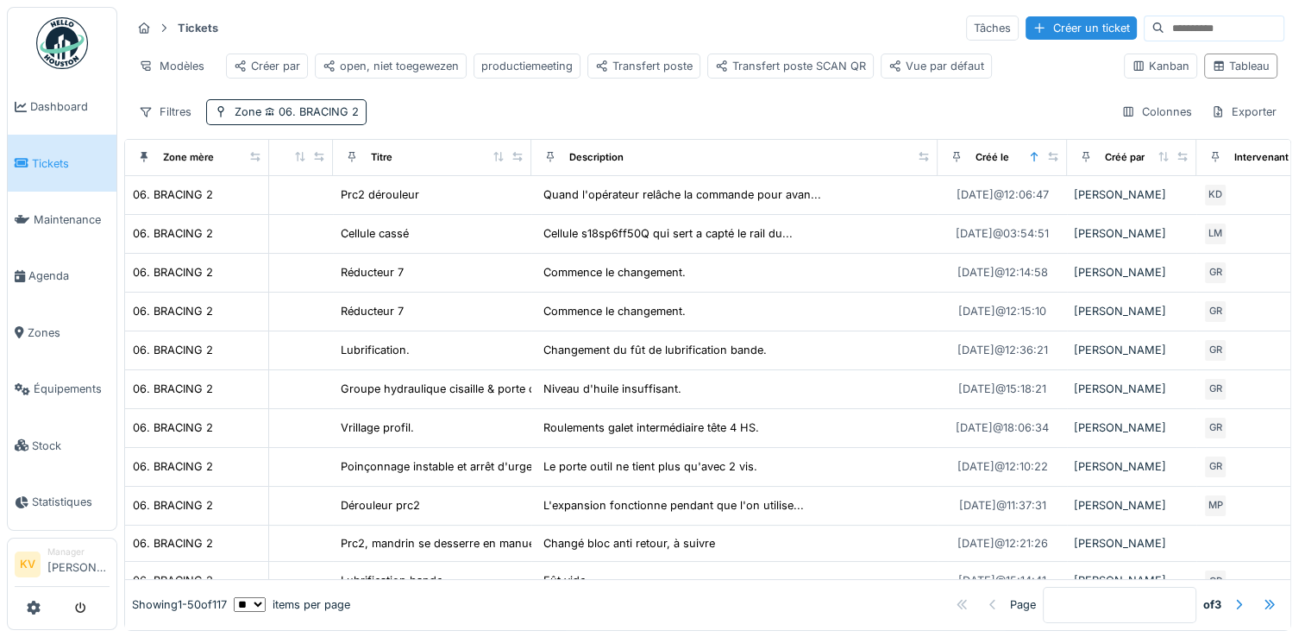
click at [504, 17] on div "Tickets Tâches Créer un ticket" at bounding box center [707, 28] width 1153 height 28
click at [339, 118] on span "06. BRACING 2" at bounding box center [309, 111] width 97 height 13
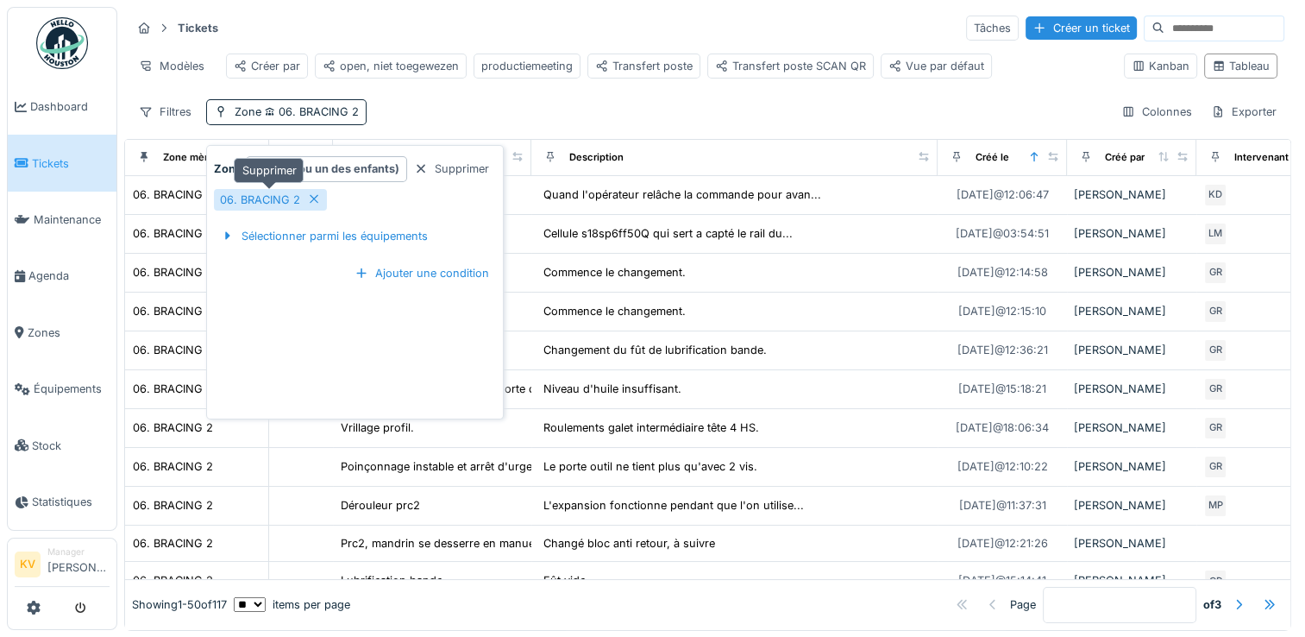
click at [310, 201] on icon at bounding box center [314, 198] width 14 height 11
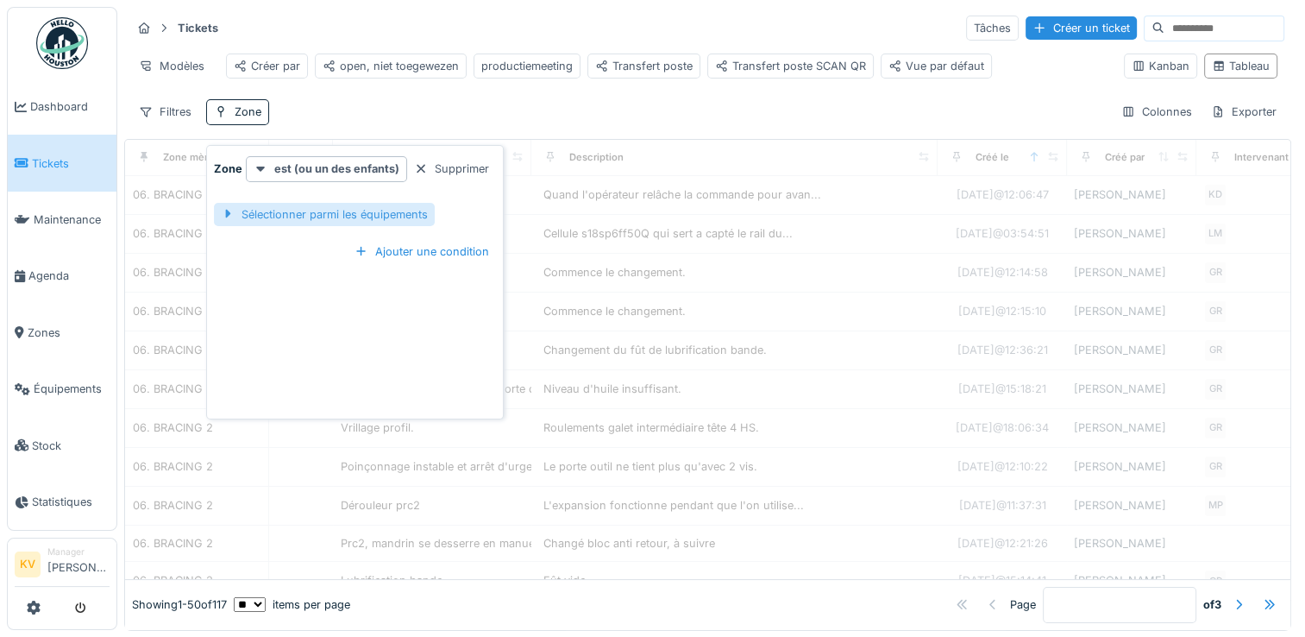
click at [314, 211] on div "Sélectionner parmi les équipements" at bounding box center [324, 214] width 221 height 23
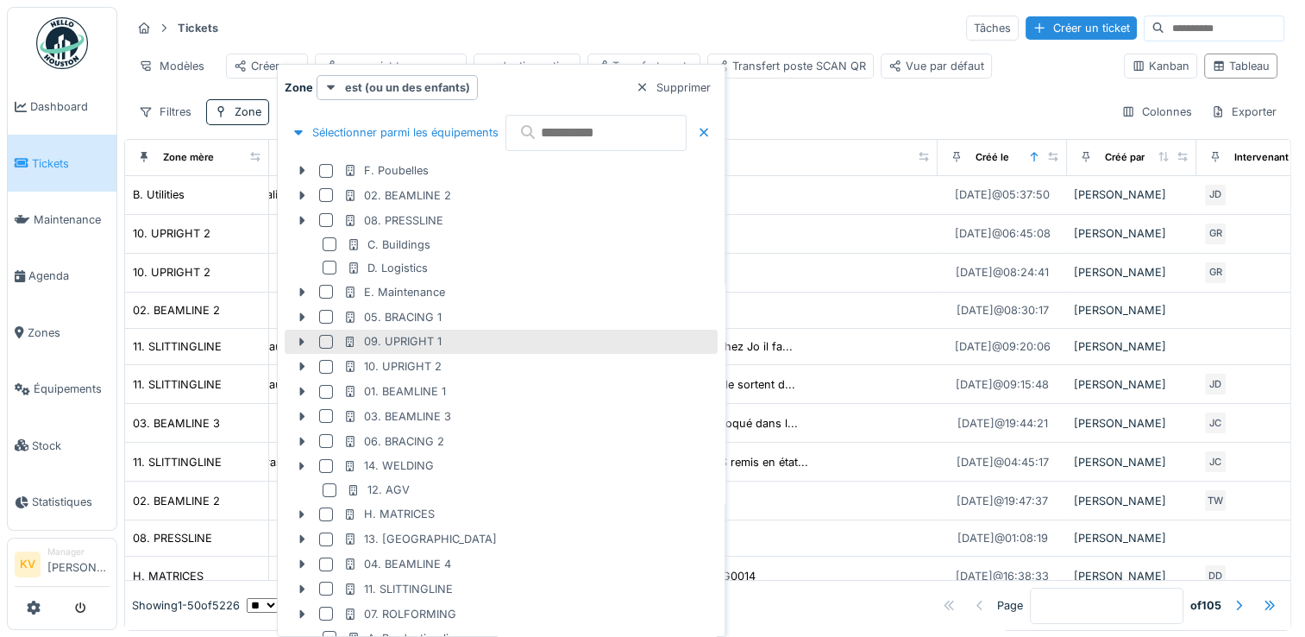
click at [326, 342] on div at bounding box center [326, 342] width 14 height 14
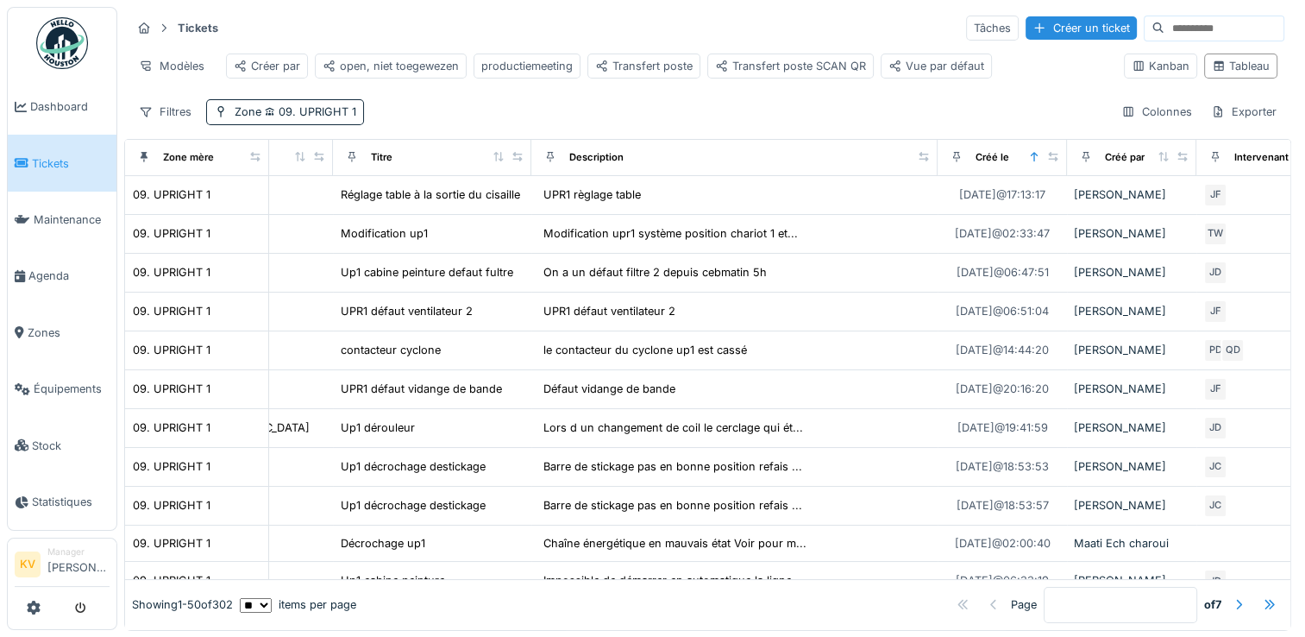
click at [542, 25] on div "Tickets Tâches Créer un ticket" at bounding box center [707, 28] width 1153 height 28
click at [335, 118] on span "09. UPRIGHT 1" at bounding box center [308, 111] width 95 height 13
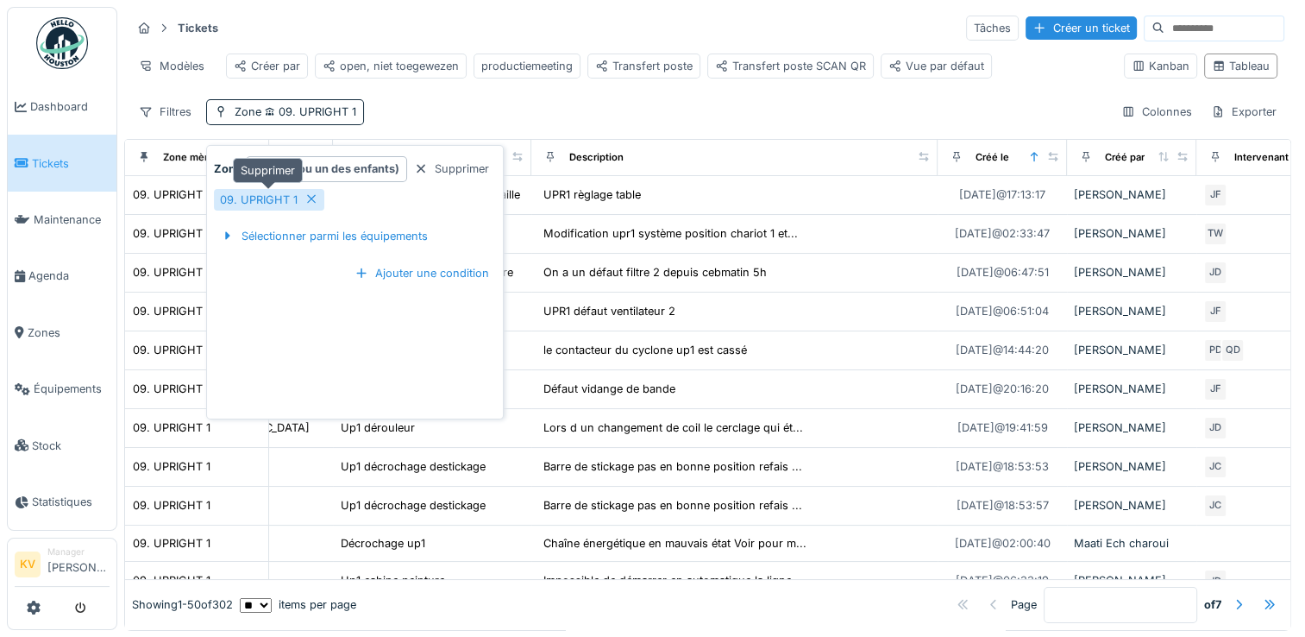
click at [312, 199] on icon at bounding box center [311, 198] width 14 height 11
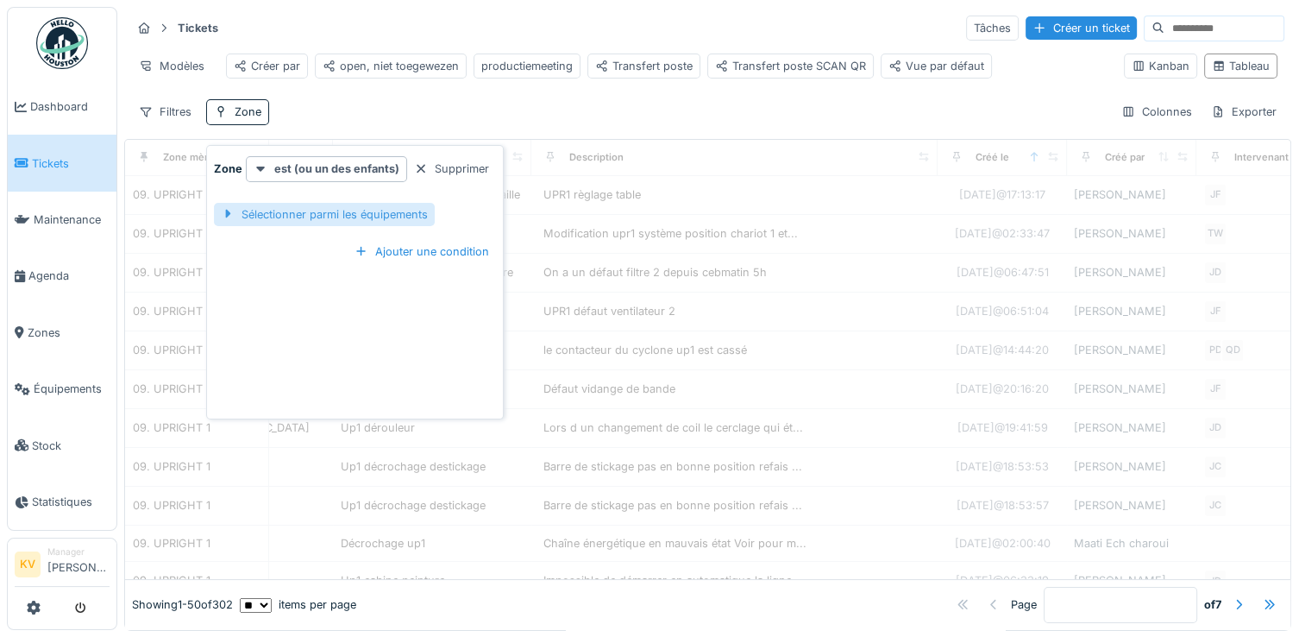
click at [330, 218] on div "Sélectionner parmi les équipements" at bounding box center [324, 214] width 221 height 23
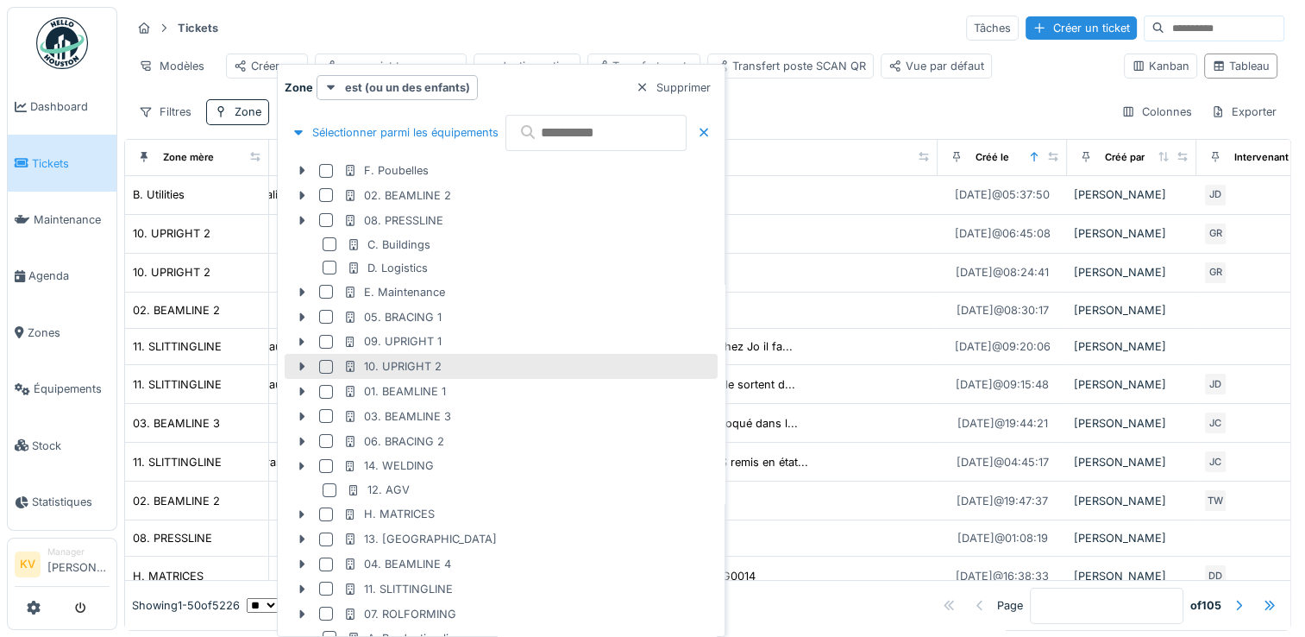
click at [325, 364] on div at bounding box center [326, 367] width 14 height 14
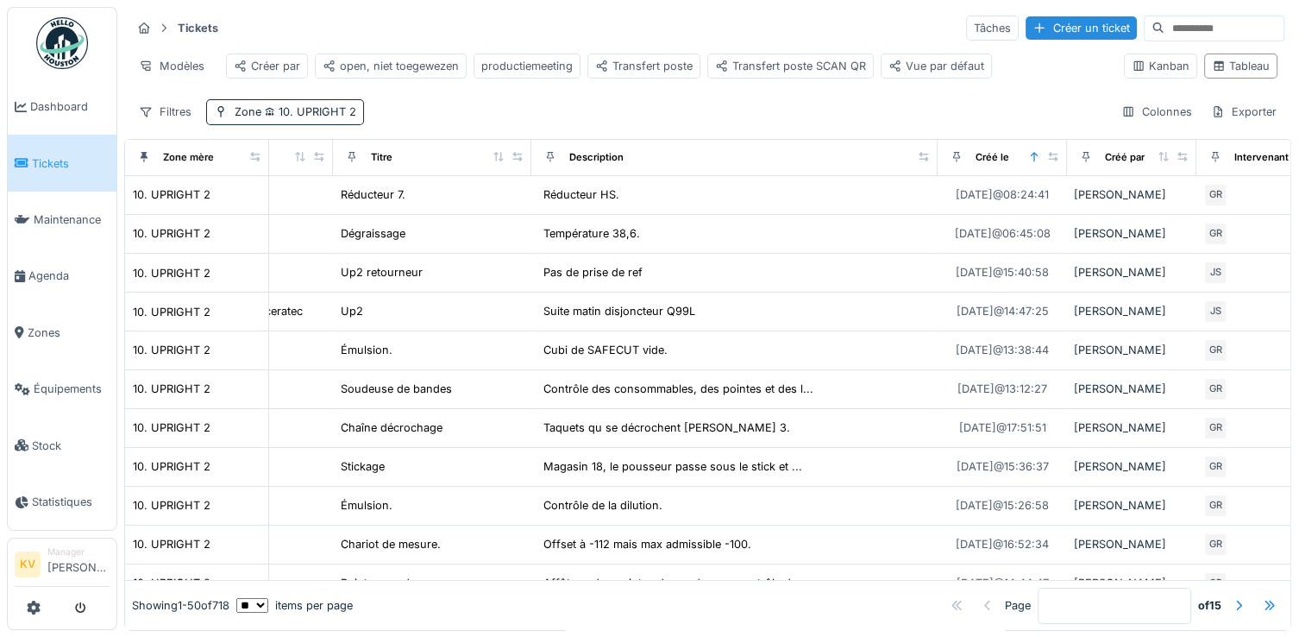
click at [487, 12] on div "Tickets Tâches Créer un ticket Modèles Créer par open, niet toegewezen producti…" at bounding box center [707, 69] width 1167 height 125
click at [320, 117] on span "10. UPRIGHT 2" at bounding box center [308, 111] width 95 height 13
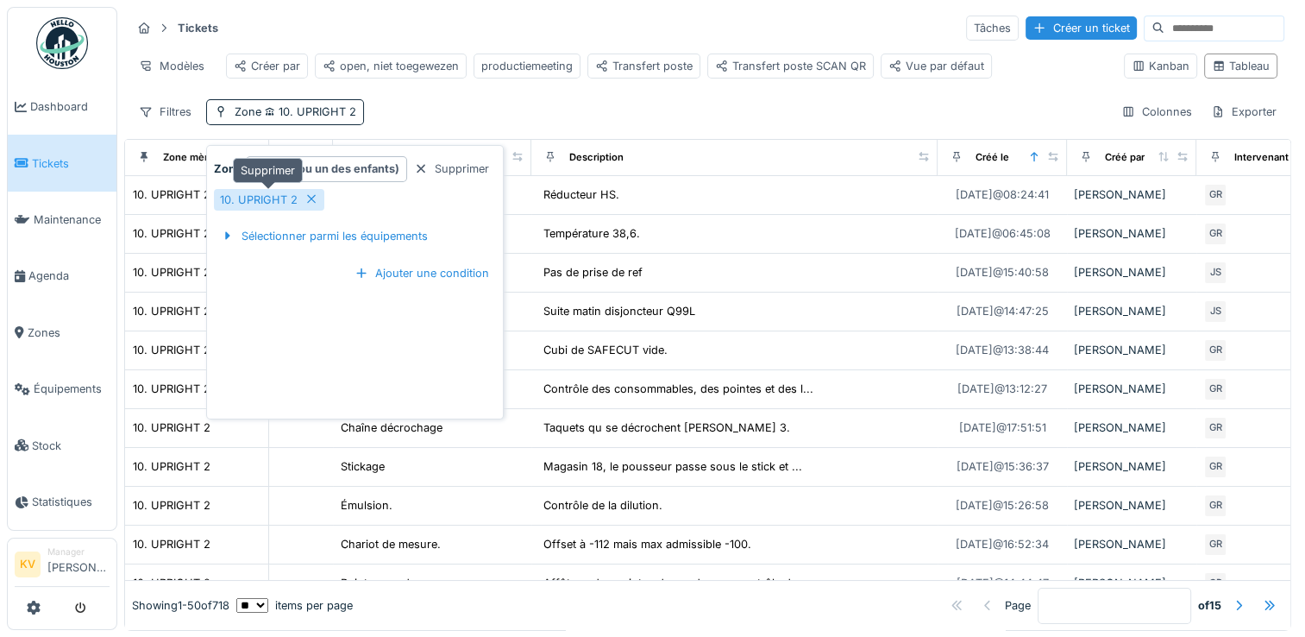
click at [307, 198] on icon at bounding box center [311, 198] width 14 height 11
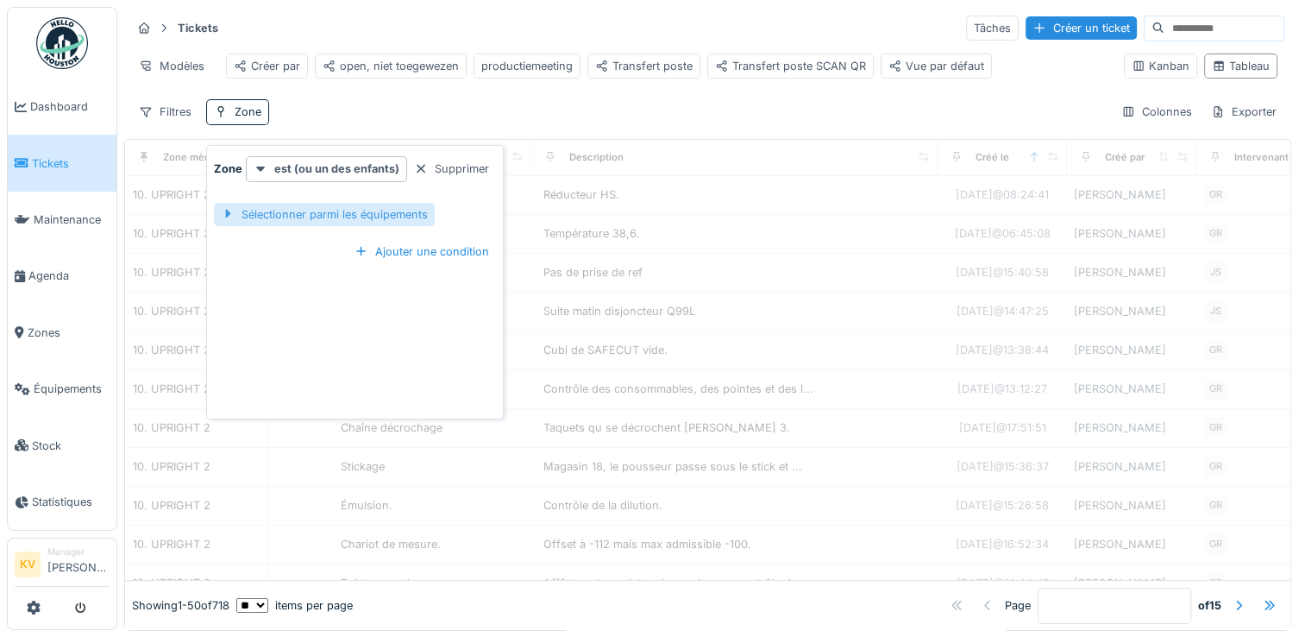
click at [294, 224] on div "Sélectionner parmi les équipements" at bounding box center [324, 214] width 221 height 23
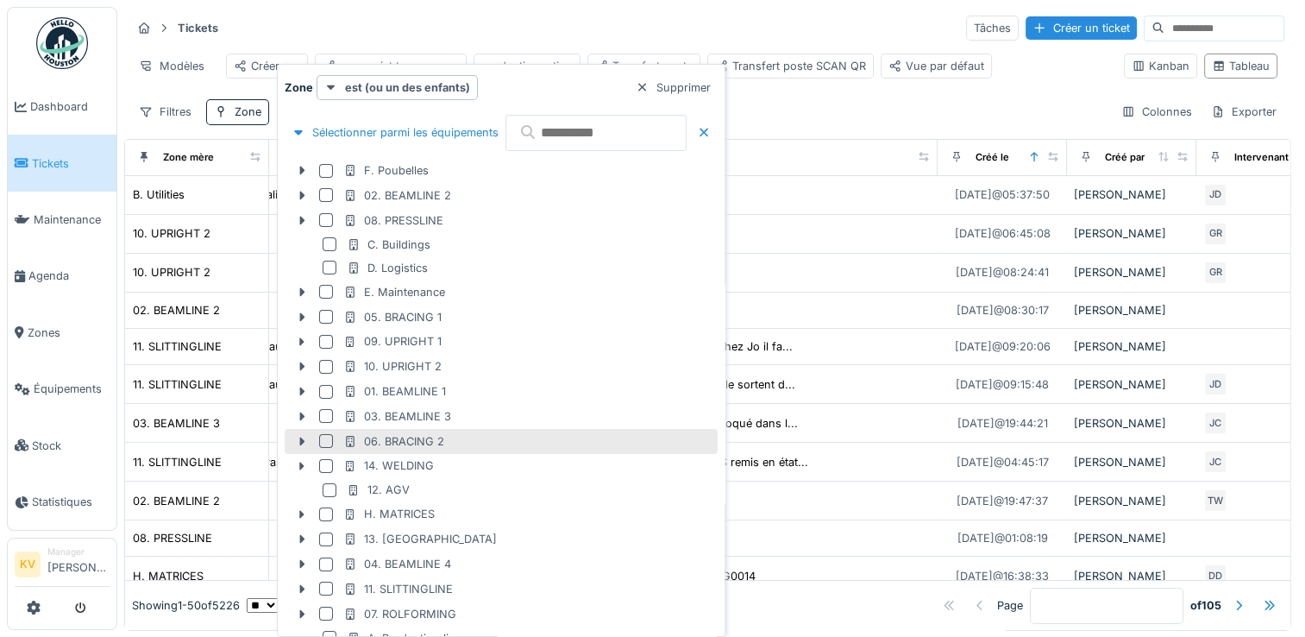
click at [324, 439] on div at bounding box center [326, 441] width 14 height 14
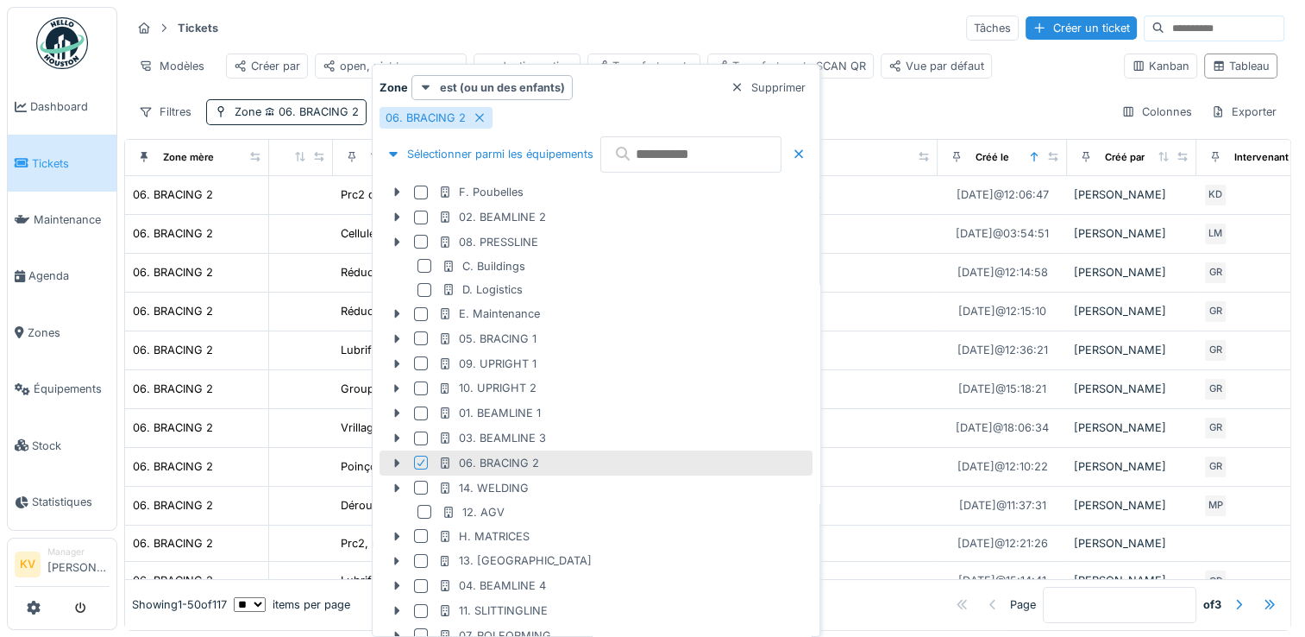
click at [636, 27] on div "Tickets Tâches Créer un ticket" at bounding box center [707, 28] width 1153 height 28
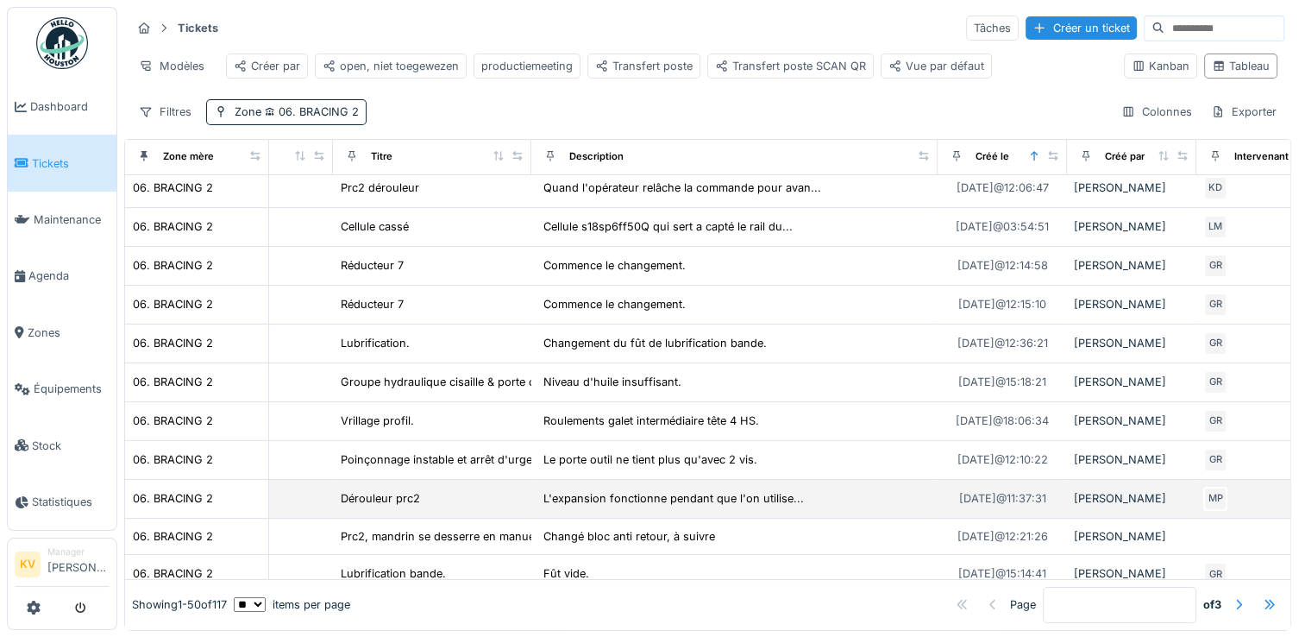
scroll to position [0, 145]
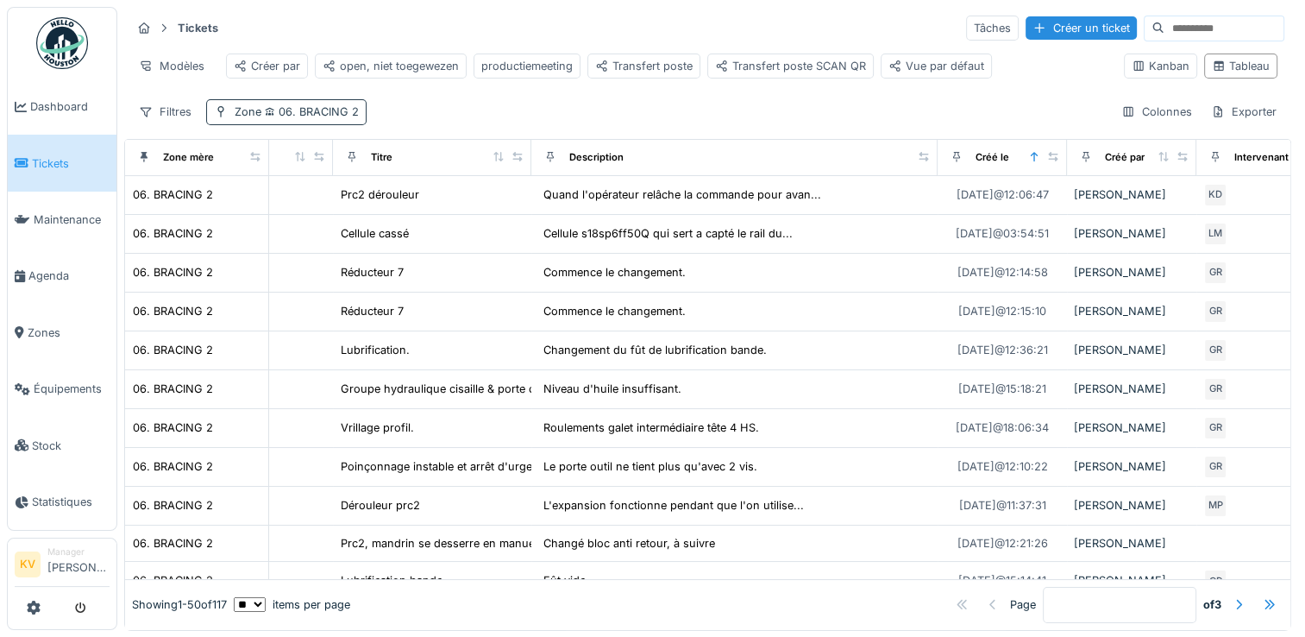
click at [305, 118] on span "06. BRACING 2" at bounding box center [309, 111] width 97 height 13
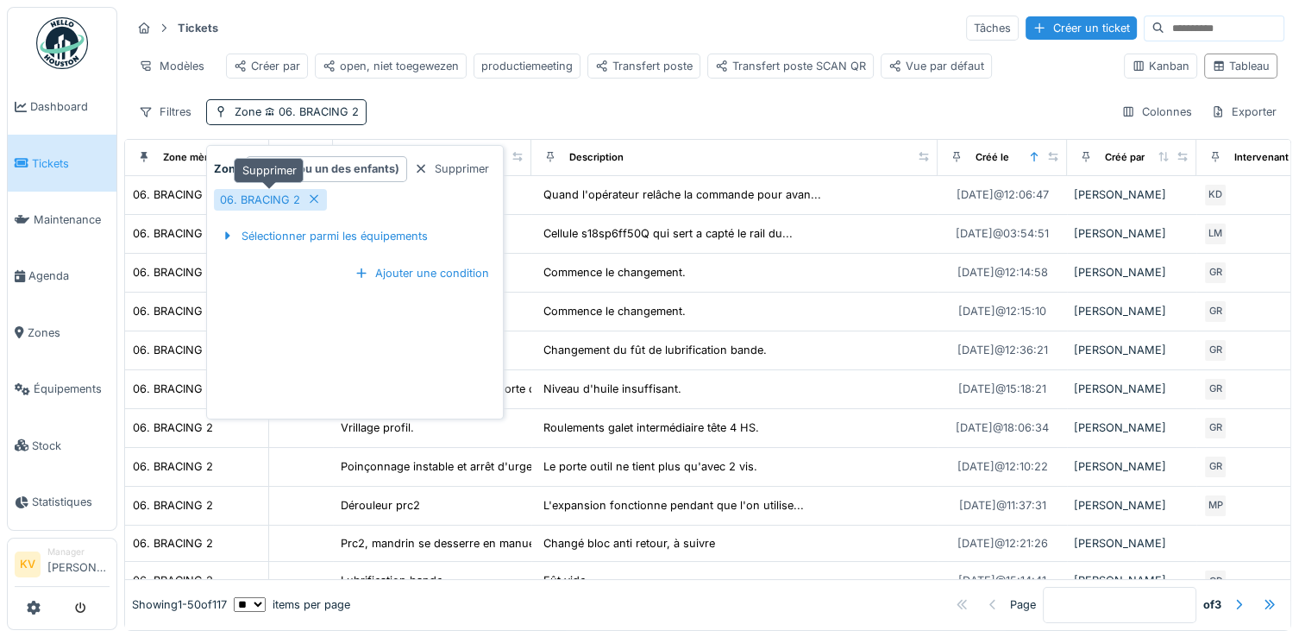
click at [310, 197] on icon at bounding box center [314, 198] width 14 height 11
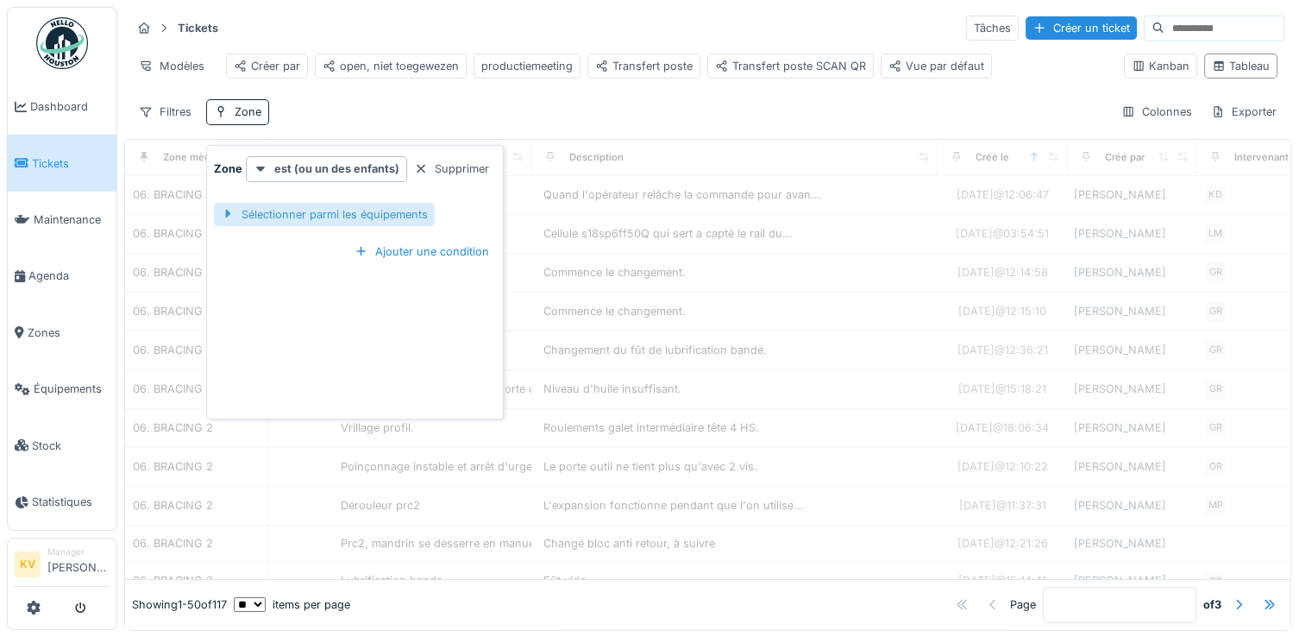
click at [307, 219] on div "Sélectionner parmi les équipements" at bounding box center [324, 214] width 221 height 23
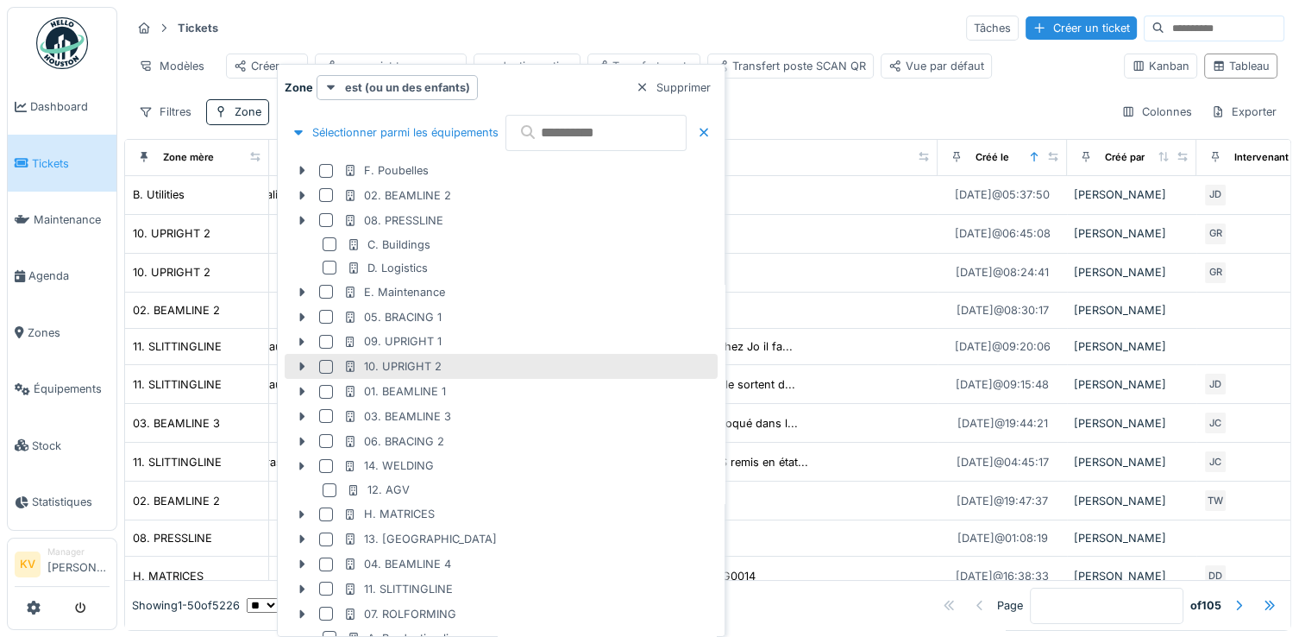
click at [324, 362] on div at bounding box center [326, 367] width 14 height 14
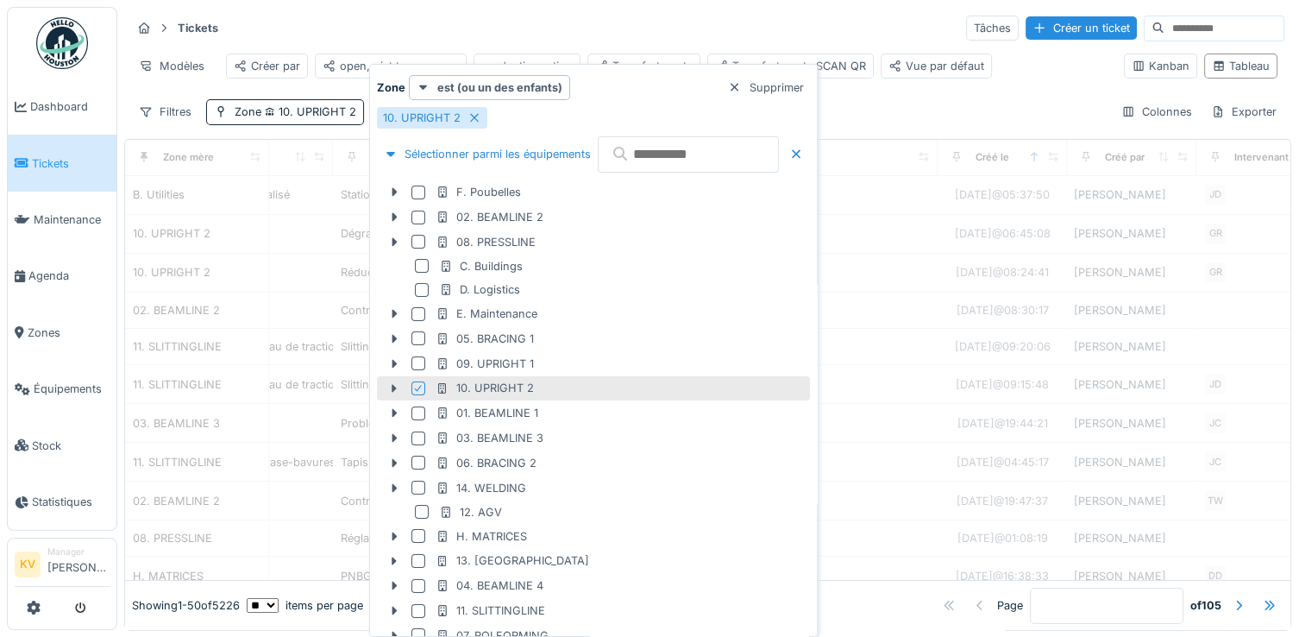
click at [607, 16] on div "Tickets Tâches Créer un ticket" at bounding box center [707, 28] width 1153 height 28
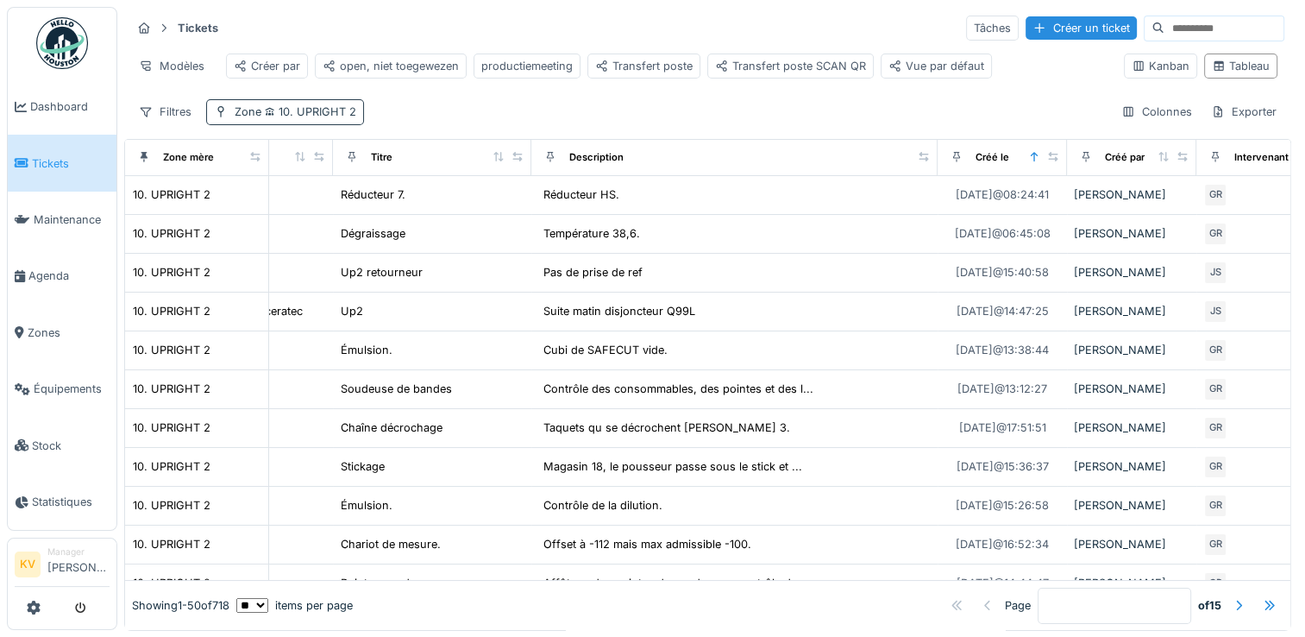
click at [289, 118] on span "10. UPRIGHT 2" at bounding box center [308, 111] width 95 height 13
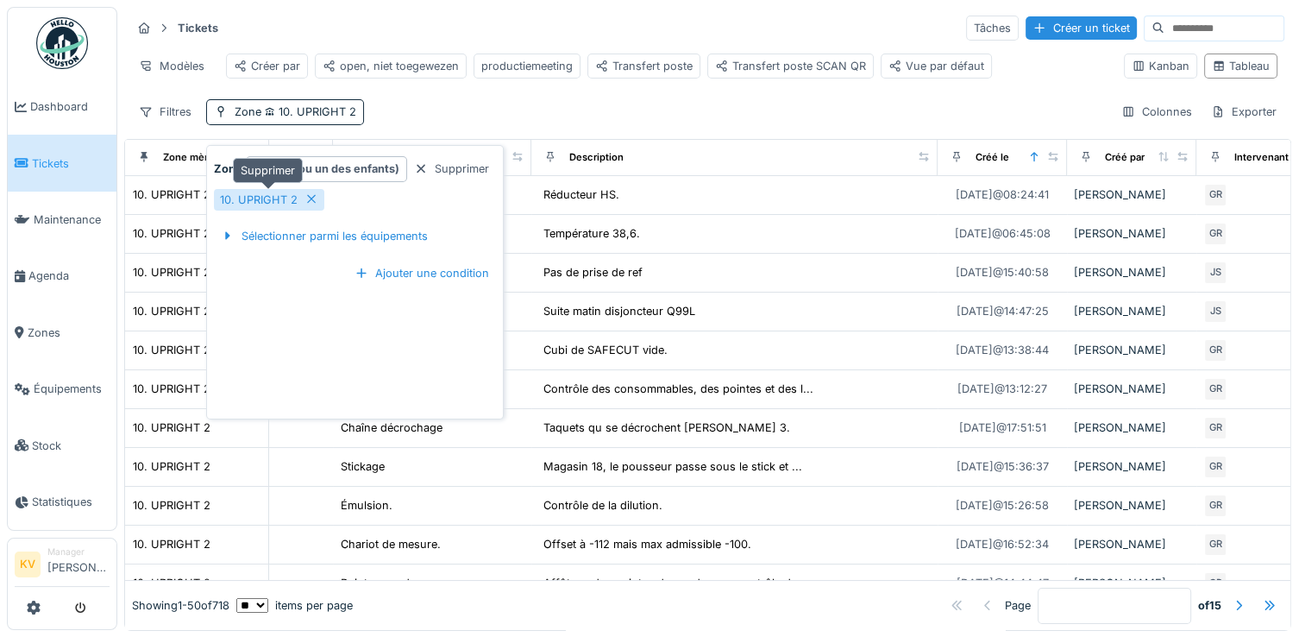
click at [314, 198] on icon at bounding box center [311, 198] width 14 height 11
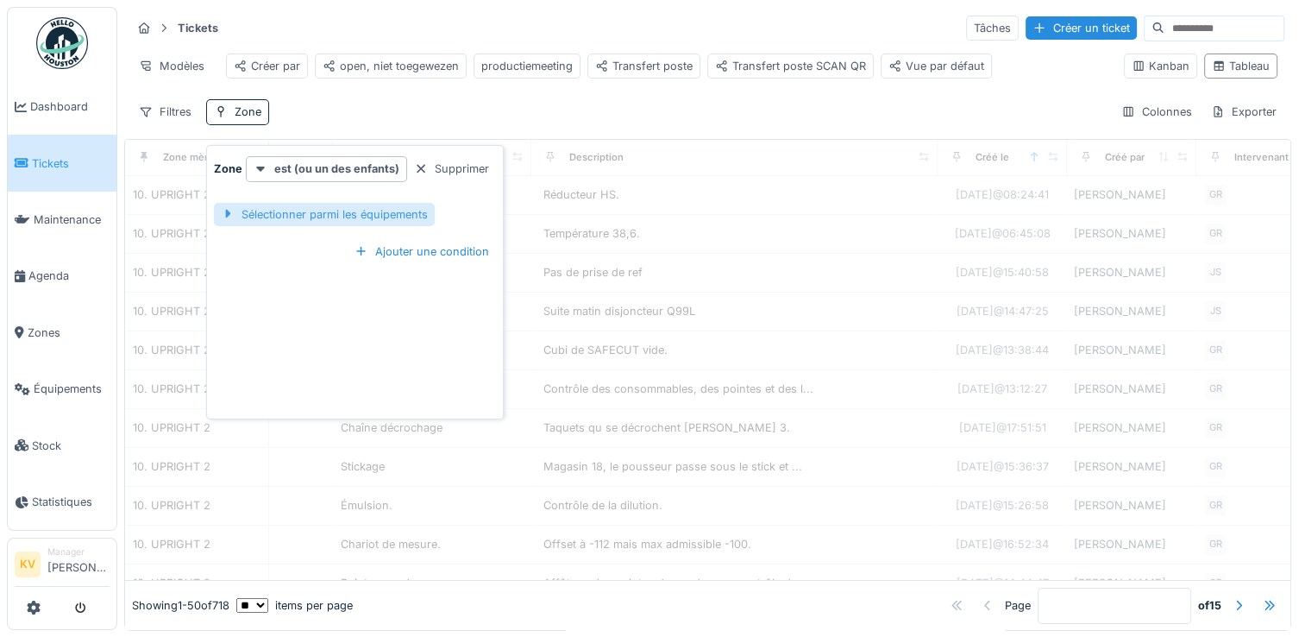
click at [313, 219] on div "Sélectionner parmi les équipements" at bounding box center [324, 214] width 221 height 23
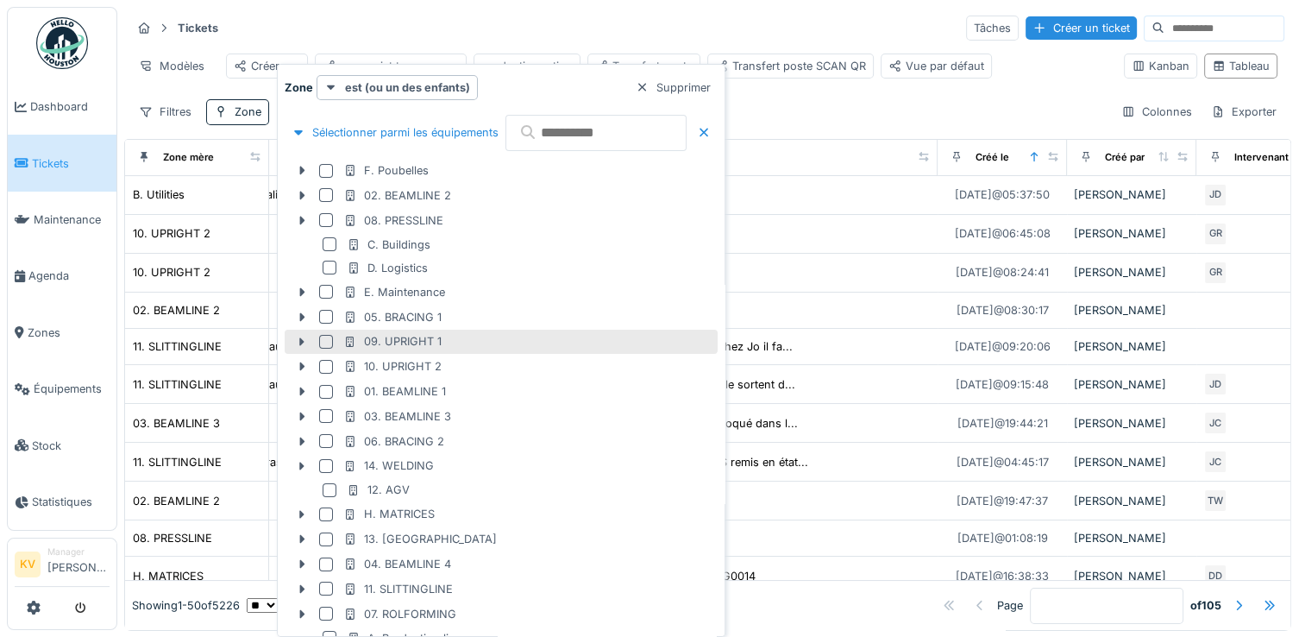
click at [323, 337] on div at bounding box center [326, 342] width 14 height 14
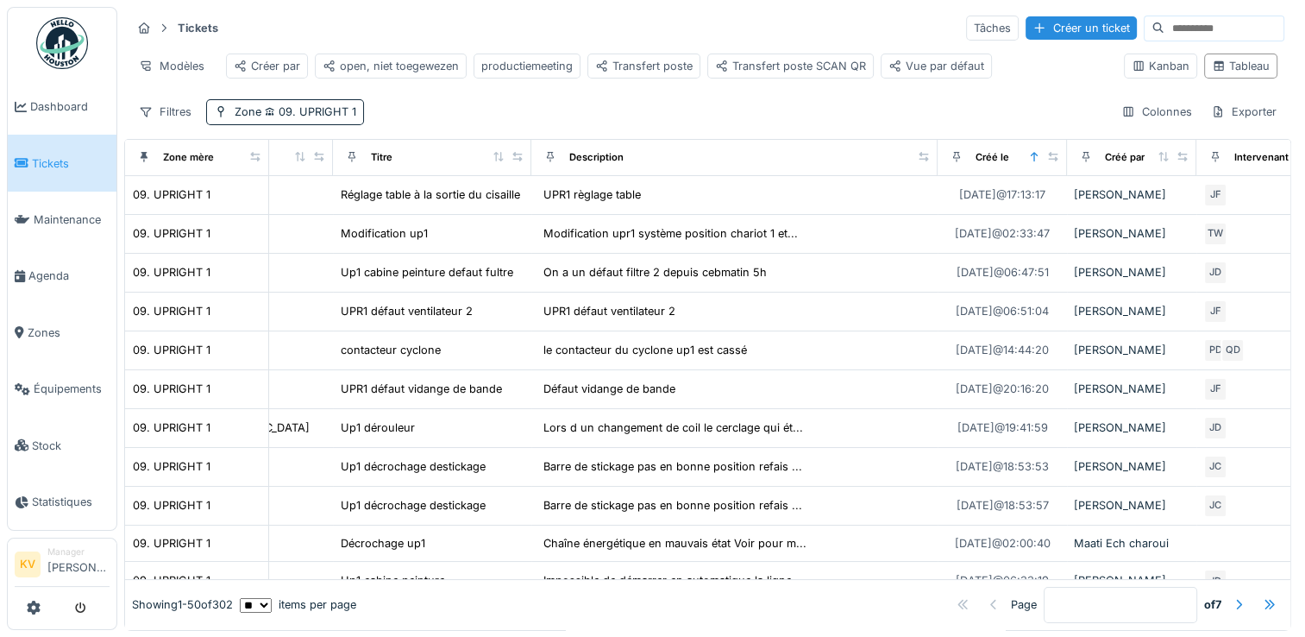
click at [597, 26] on div "Tickets Tâches Créer un ticket" at bounding box center [707, 28] width 1153 height 28
click at [322, 118] on span "09. UPRIGHT 1" at bounding box center [308, 111] width 95 height 13
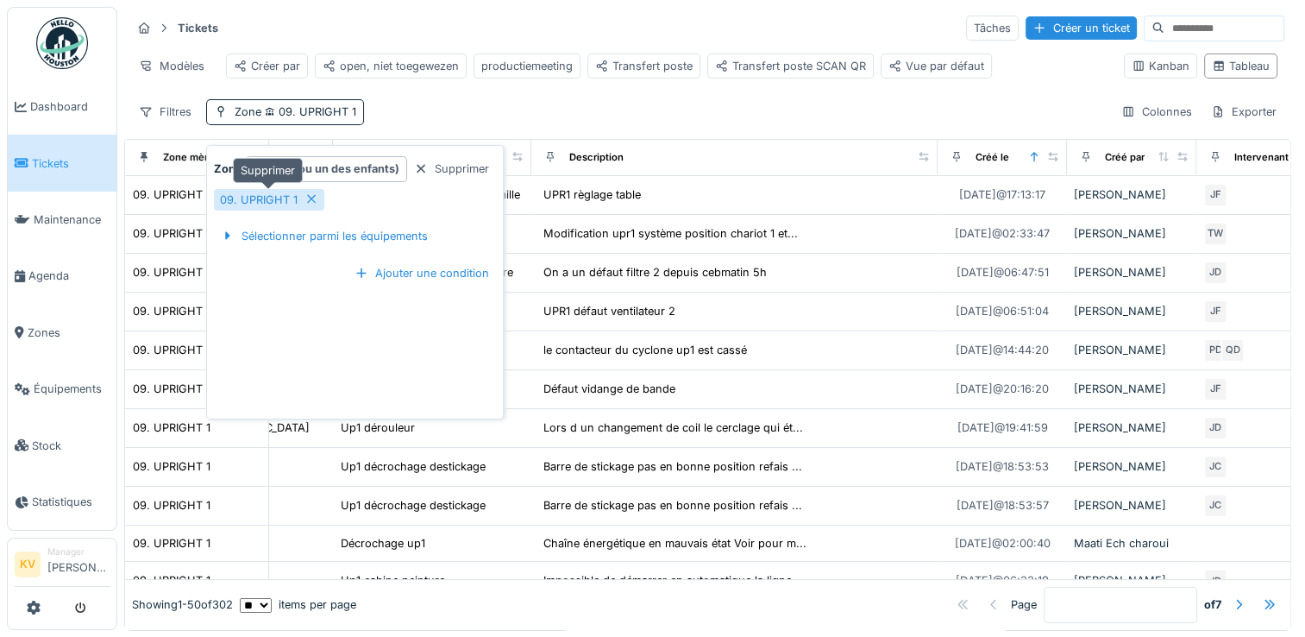
click at [311, 200] on icon at bounding box center [311, 198] width 14 height 11
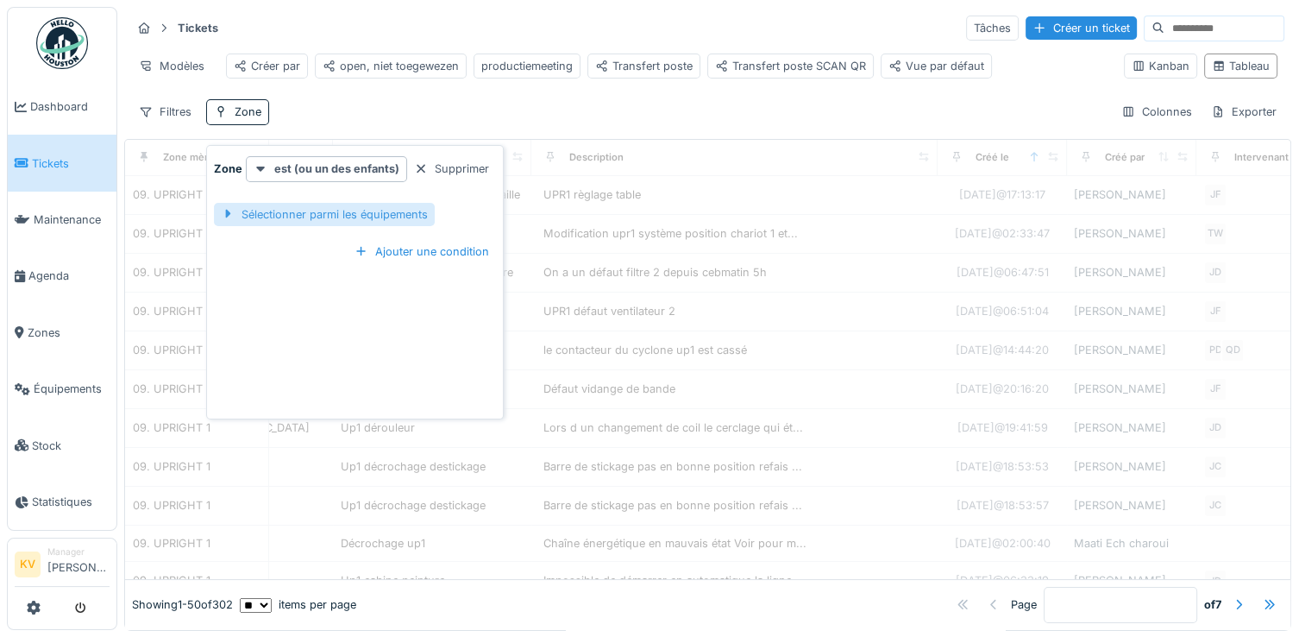
click at [323, 212] on div "Sélectionner parmi les équipements" at bounding box center [324, 214] width 221 height 23
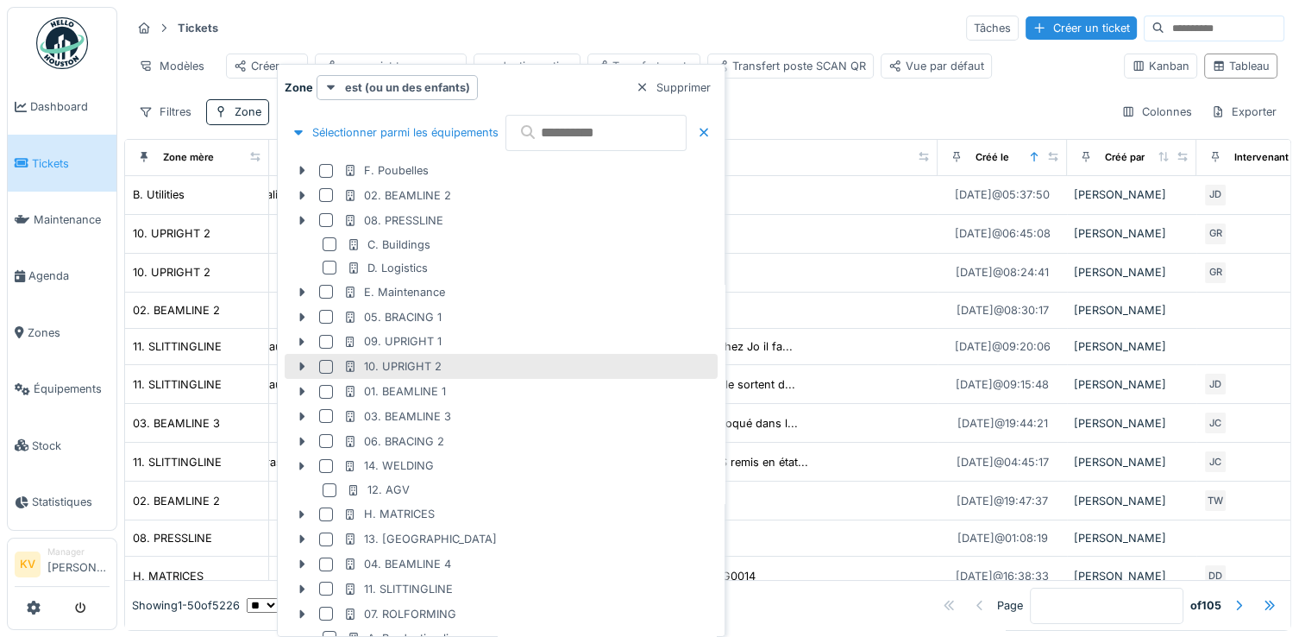
click at [398, 367] on div "10. UPRIGHT 2" at bounding box center [392, 366] width 98 height 16
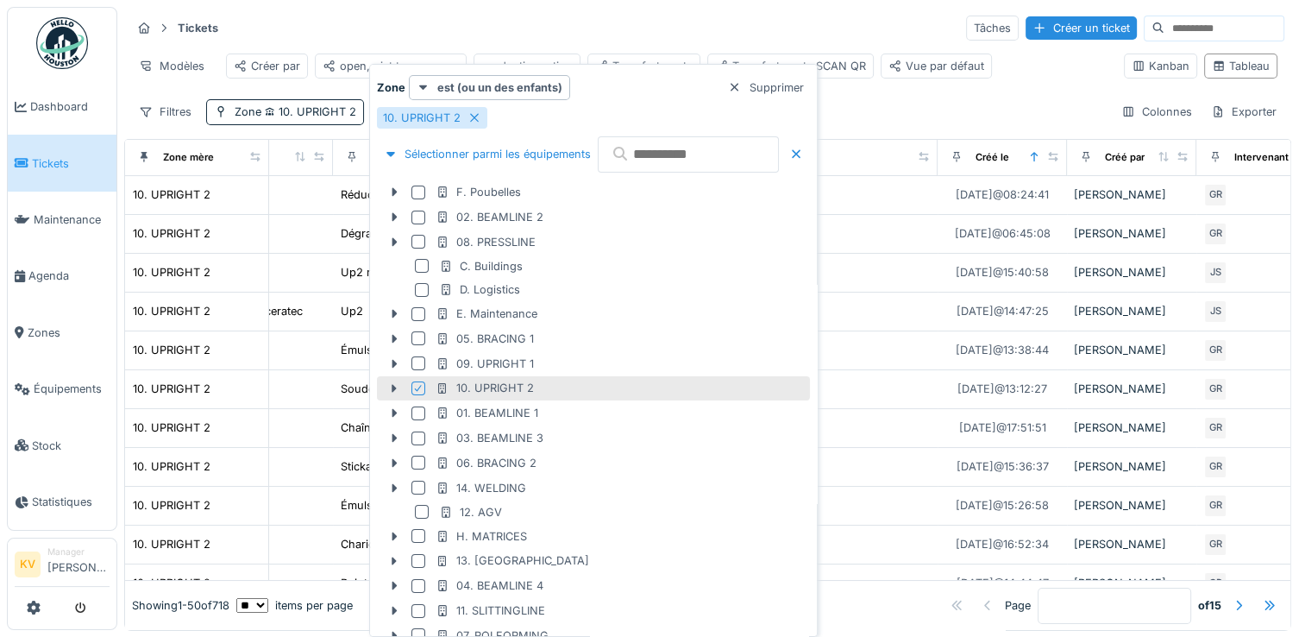
click at [593, 20] on div "Tickets Tâches Créer un ticket" at bounding box center [707, 28] width 1153 height 28
